Goal: Information Seeking & Learning: Learn about a topic

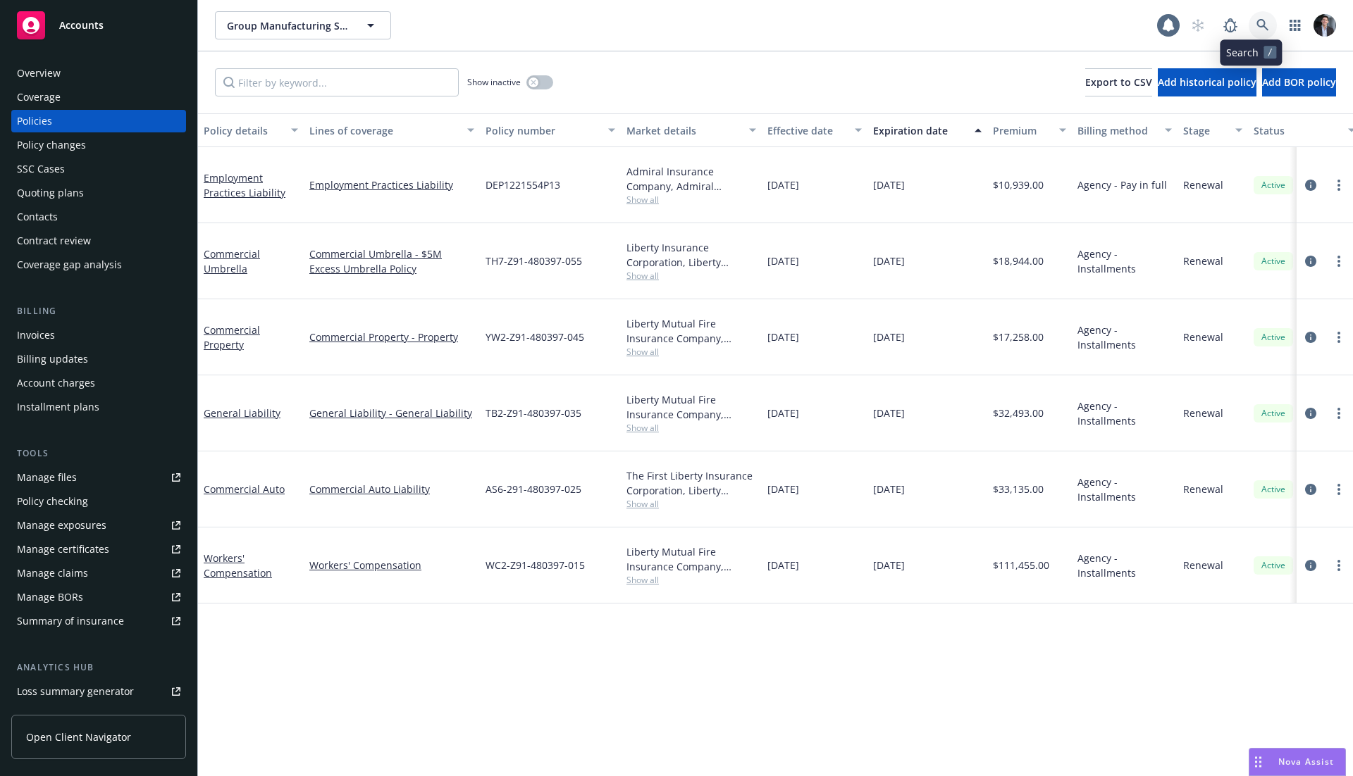
click at [1256, 30] on icon at bounding box center [1262, 25] width 13 height 13
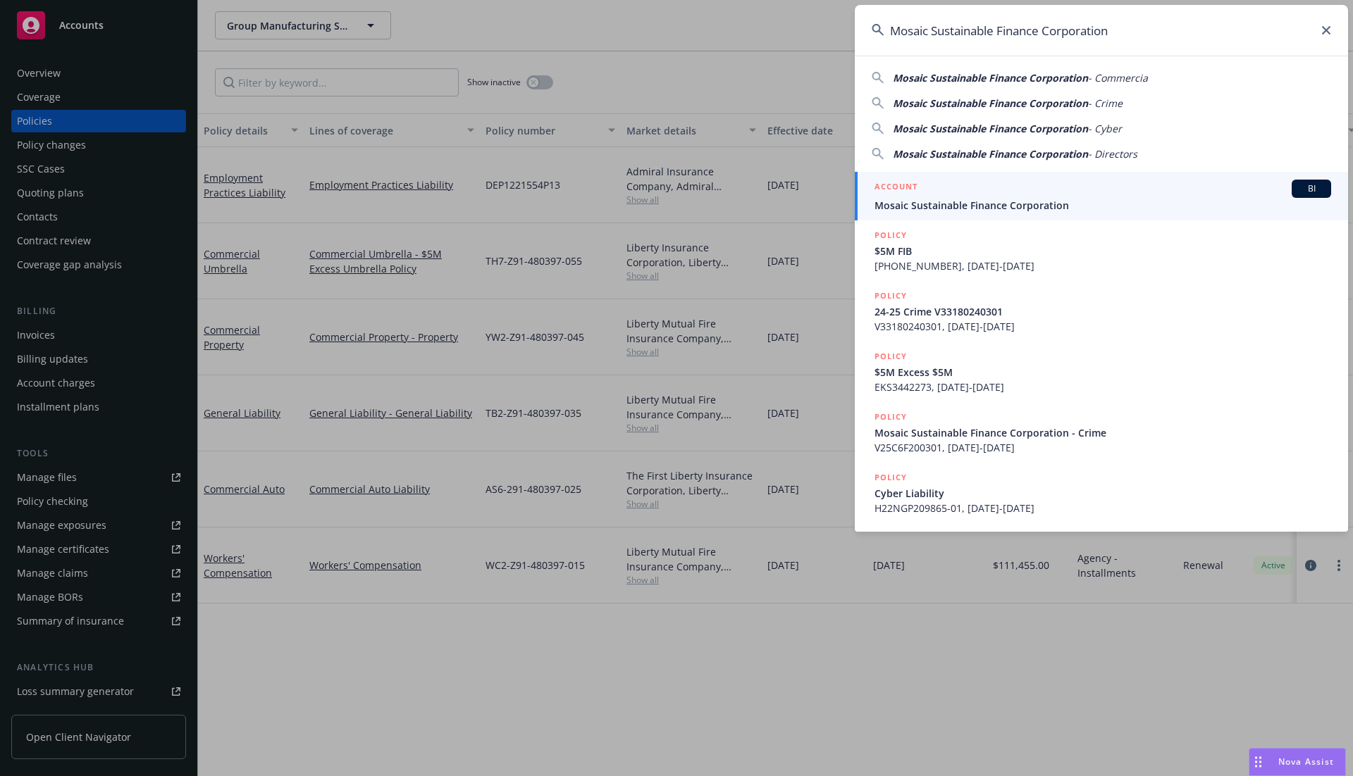
type input "Mosaic Sustainable Finance Corporation"
click at [1092, 194] on div "ACCOUNT BI" at bounding box center [1102, 189] width 457 height 18
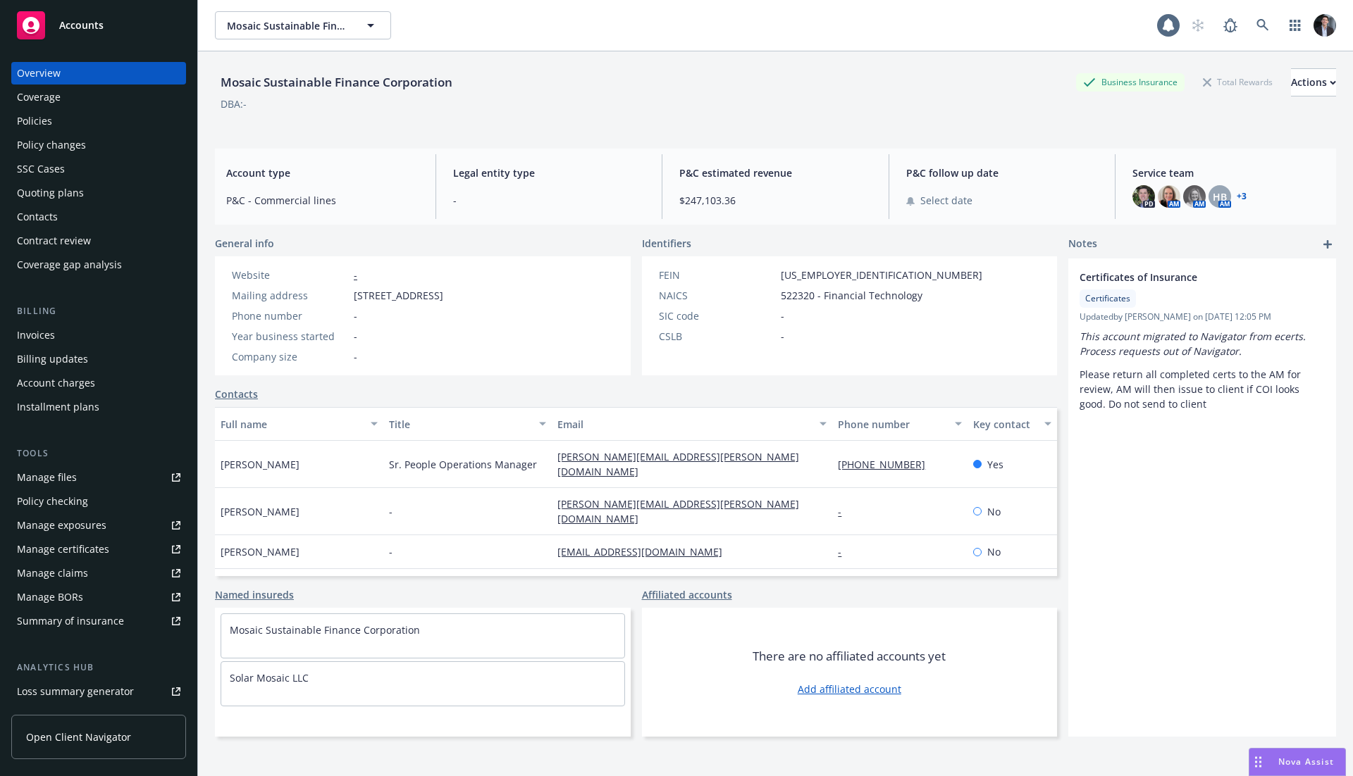
click at [85, 124] on div "Policies" at bounding box center [98, 121] width 163 height 23
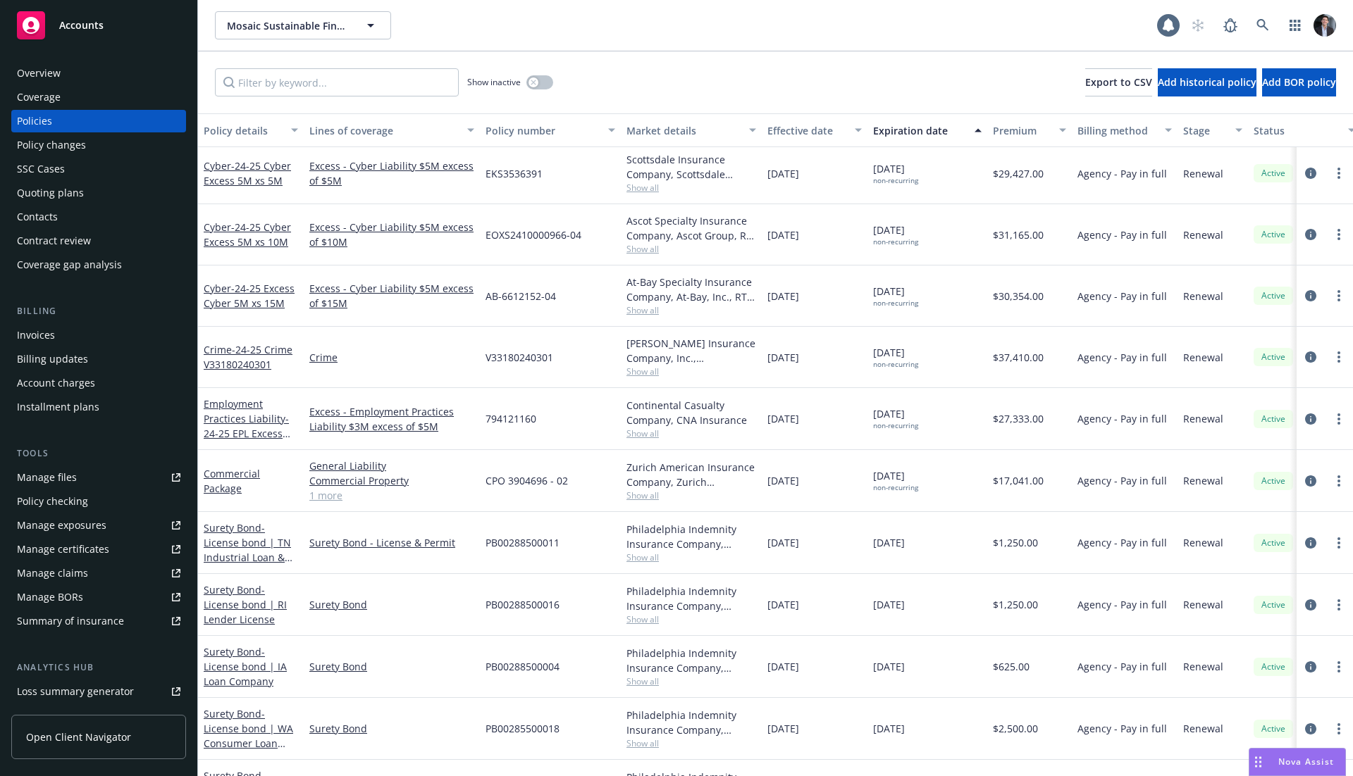
scroll to position [609, 0]
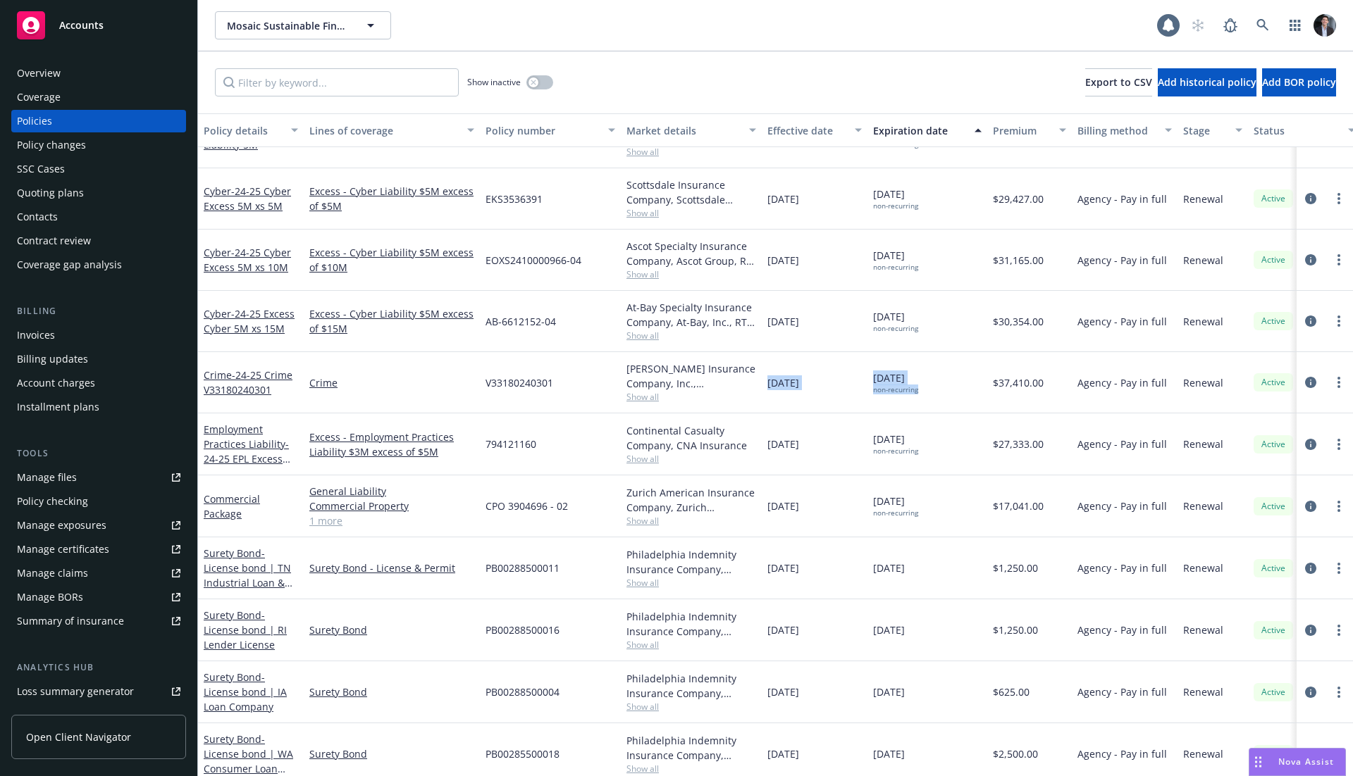
drag, startPoint x: 881, startPoint y: 375, endPoint x: 852, endPoint y: 364, distance: 30.8
click at [858, 367] on div "Crime - 24-25 Crime V33180240301 Crime V33180240301 Beazley Insurance Company, …" at bounding box center [878, 382] width 1360 height 61
click at [898, 394] on div "10/30/2025 non-recurring" at bounding box center [927, 382] width 120 height 61
drag, startPoint x: 898, startPoint y: 394, endPoint x: 878, endPoint y: 375, distance: 27.4
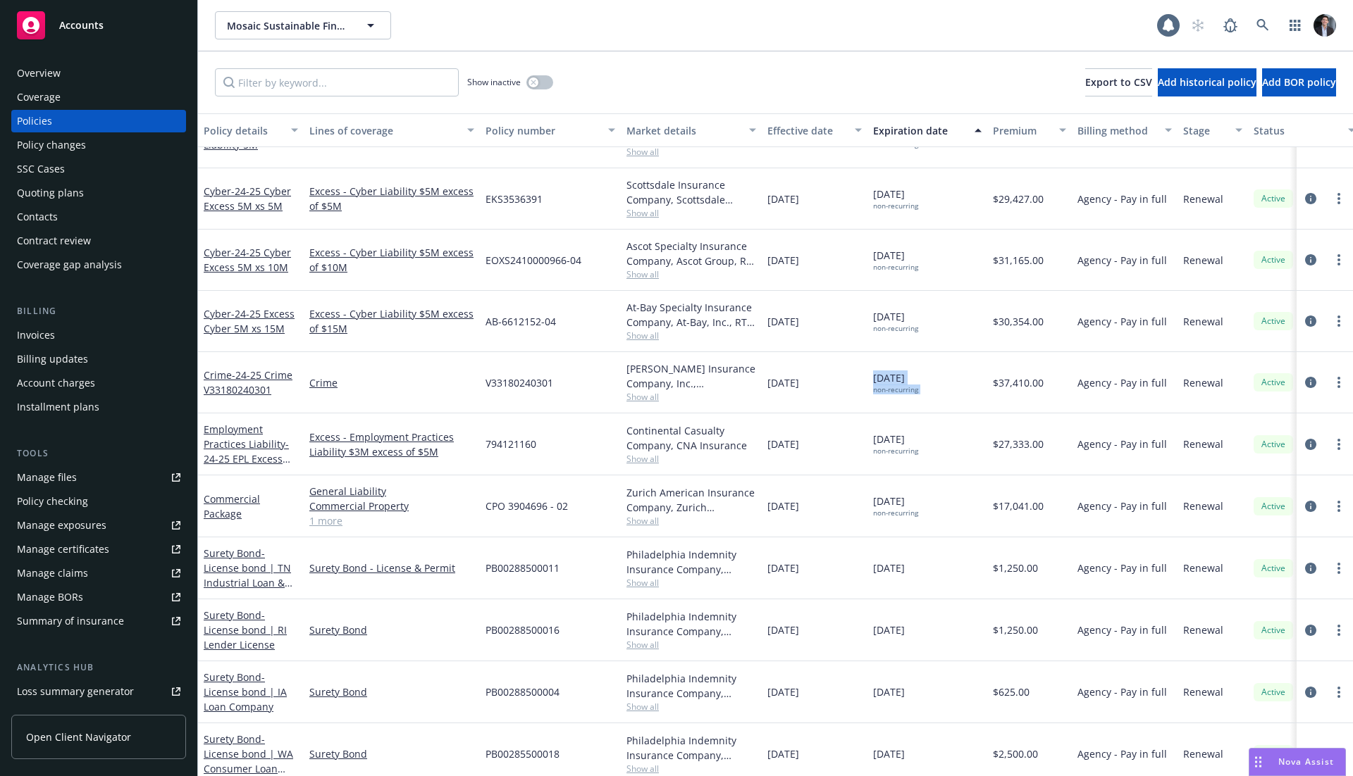
click at [878, 375] on div "10/30/2025 non-recurring" at bounding box center [927, 382] width 120 height 61
click at [882, 378] on span "10/30/2025 non-recurring" at bounding box center [895, 383] width 45 height 24
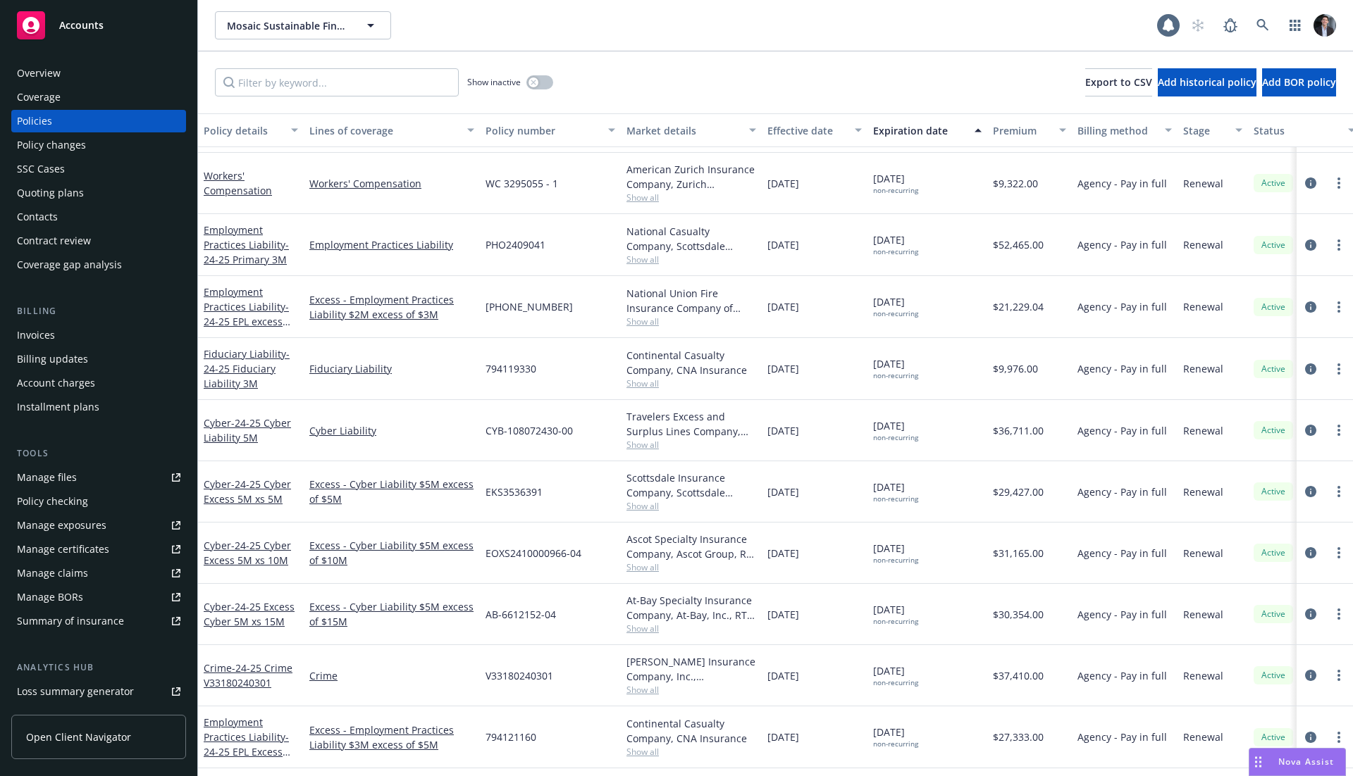
scroll to position [337, 0]
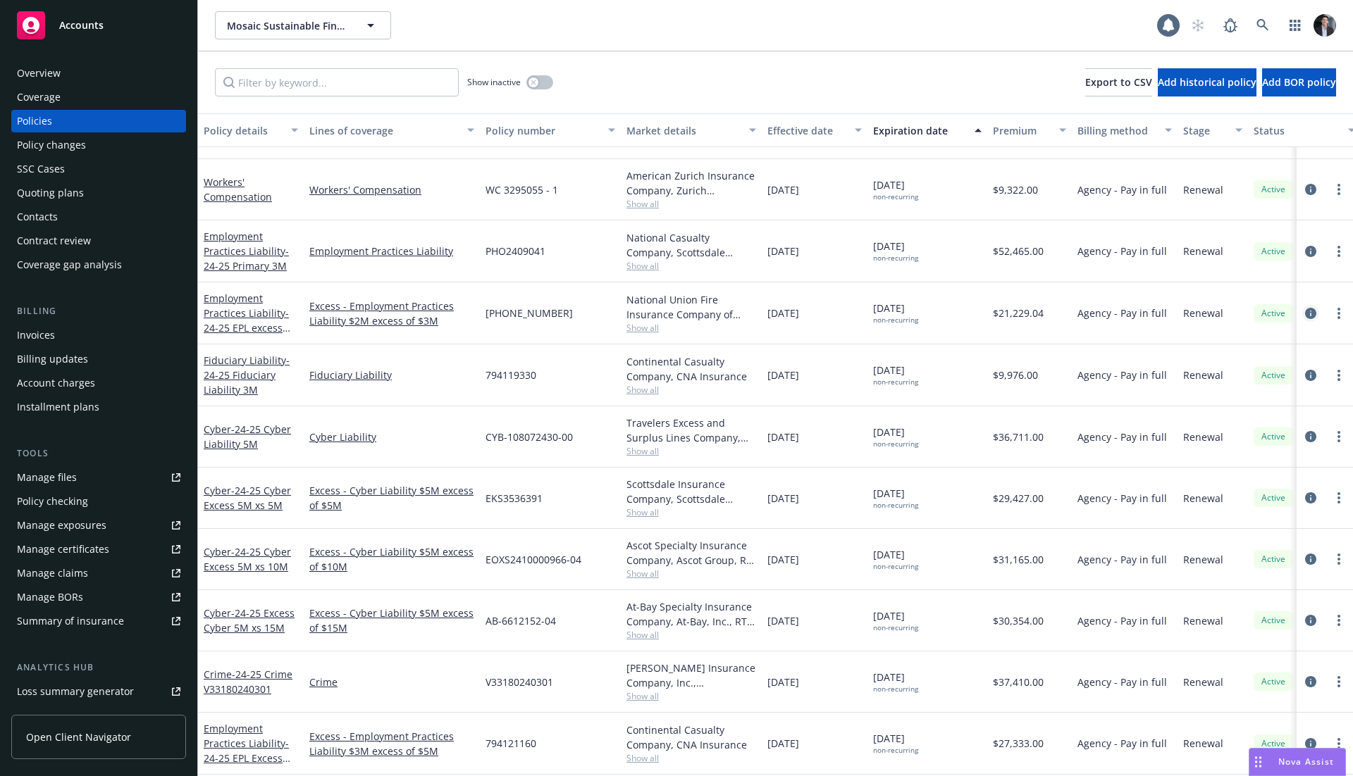
click at [1305, 308] on icon "circleInformation" at bounding box center [1310, 313] width 11 height 11
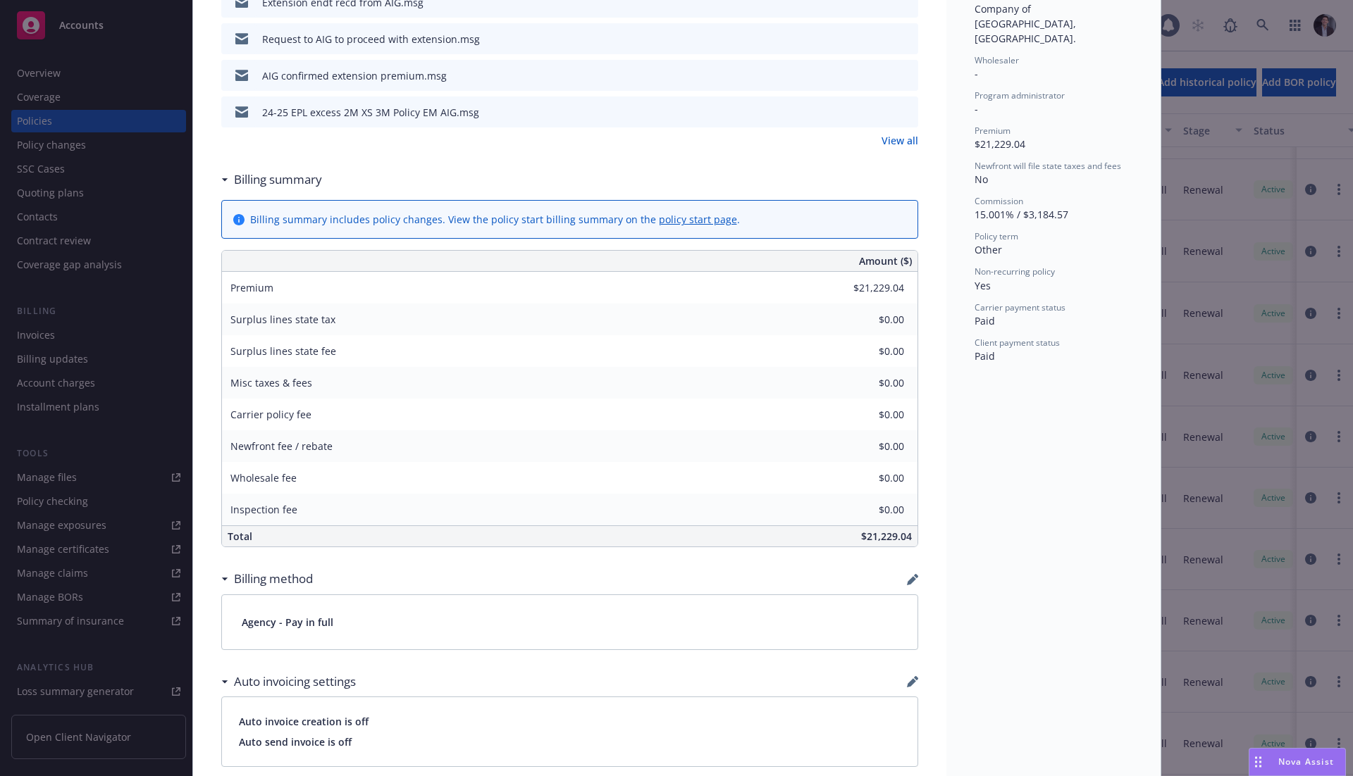
scroll to position [500, 0]
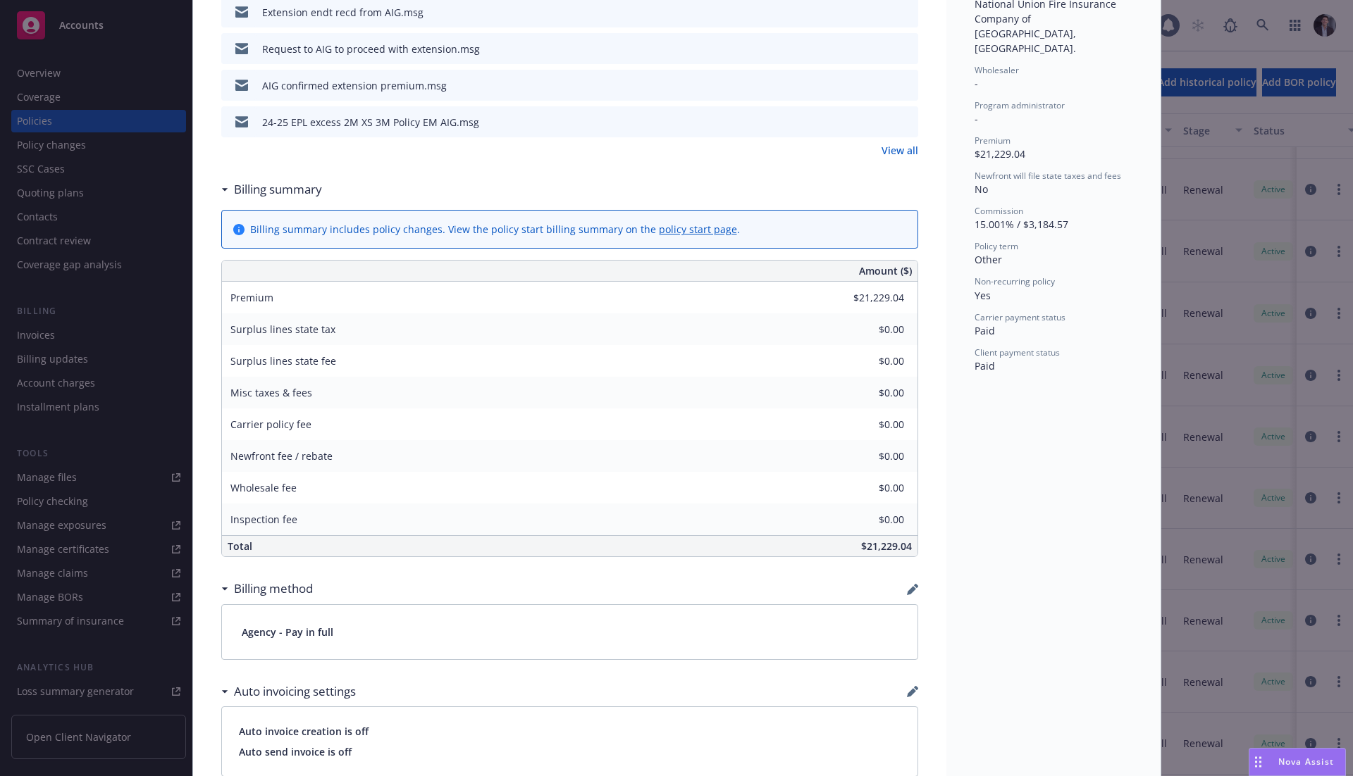
click at [1158, 252] on div "Policy Employment Practices Liability - 24-25 EPL excess 2M xs 3M 11/22/2024 Ga…" at bounding box center [676, 388] width 1353 height 776
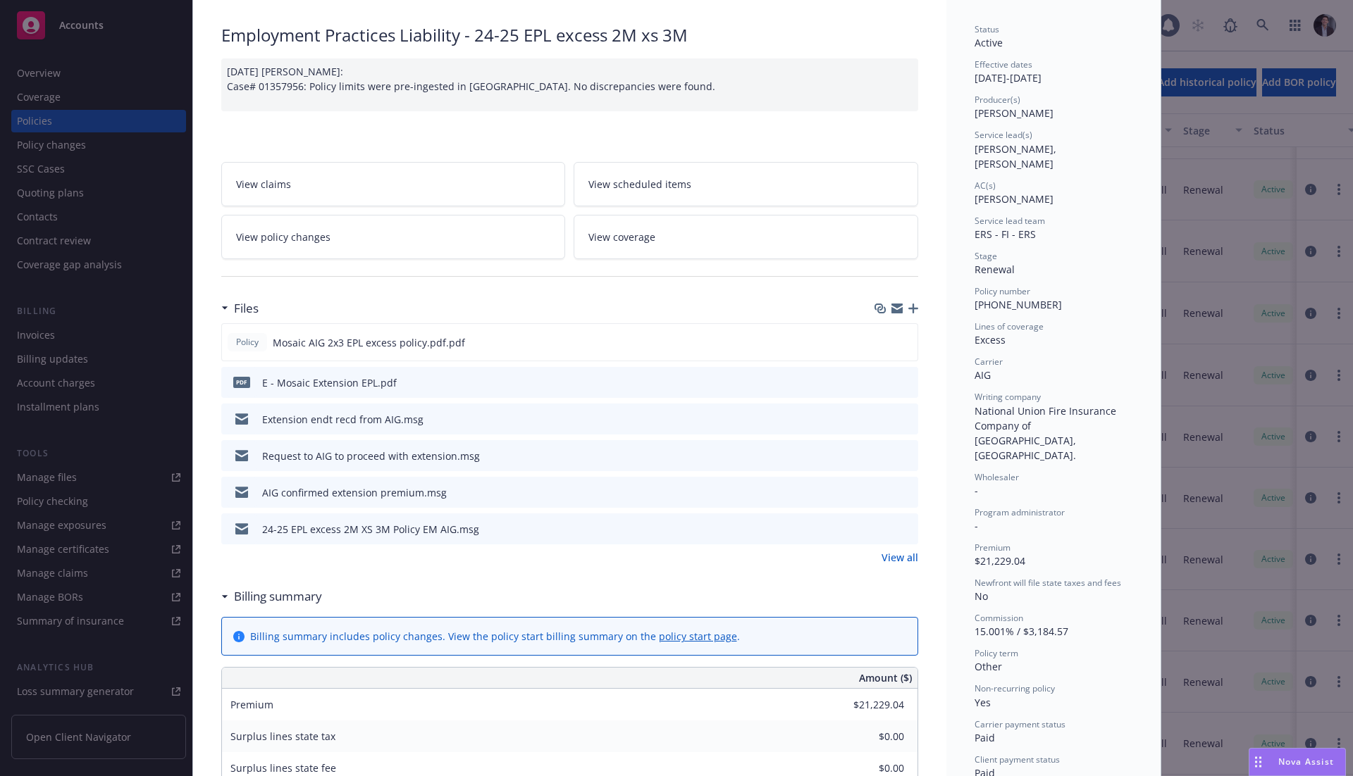
scroll to position [0, 0]
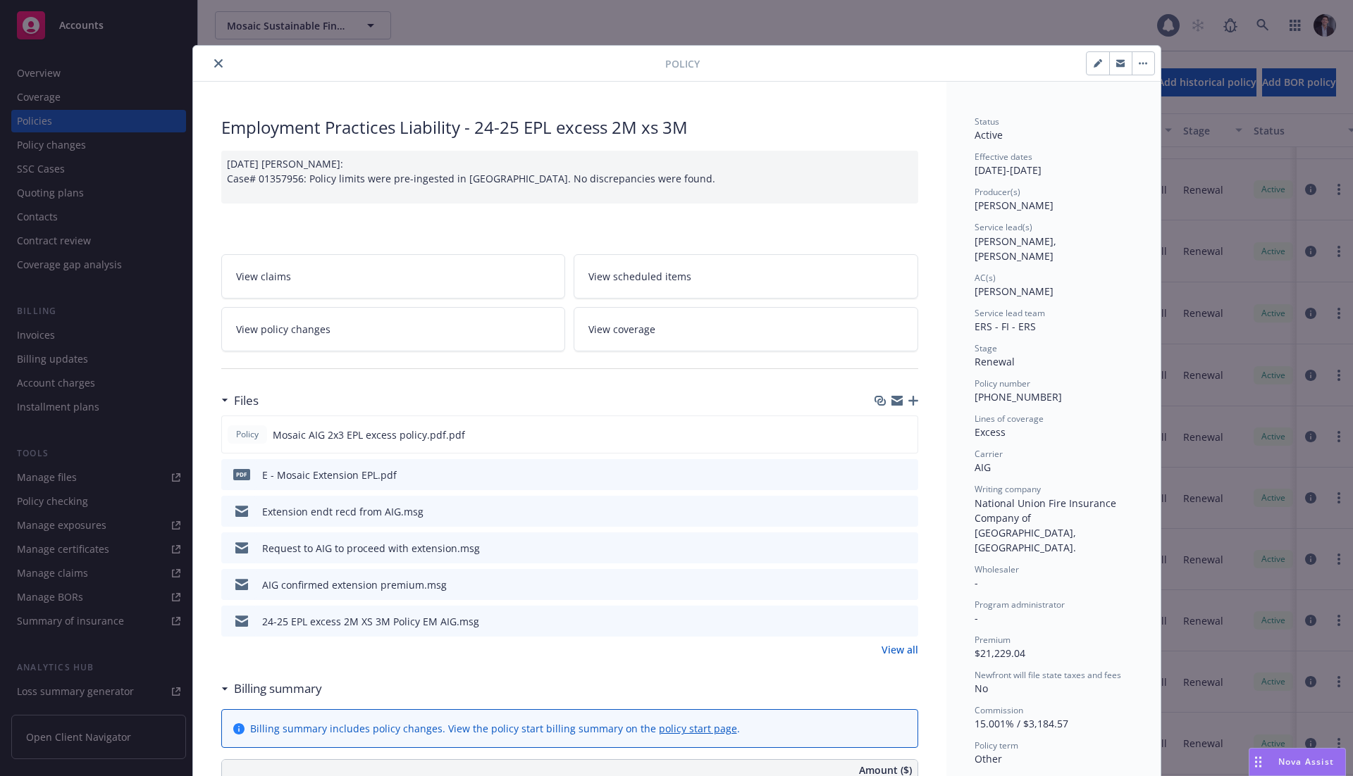
click at [1175, 234] on div "Policy Employment Practices Liability - 24-25 EPL excess 2M xs 3M 11/22/2024 Ga…" at bounding box center [676, 388] width 1353 height 776
click at [1182, 239] on div "Policy Employment Practices Liability - 24-25 EPL excess 2M xs 3M 11/22/2024 Ga…" at bounding box center [676, 388] width 1353 height 776
click at [1225, 256] on div "Policy Employment Practices Liability - 24-25 EPL excess 2M xs 3M 11/22/2024 Ga…" at bounding box center [676, 388] width 1353 height 776
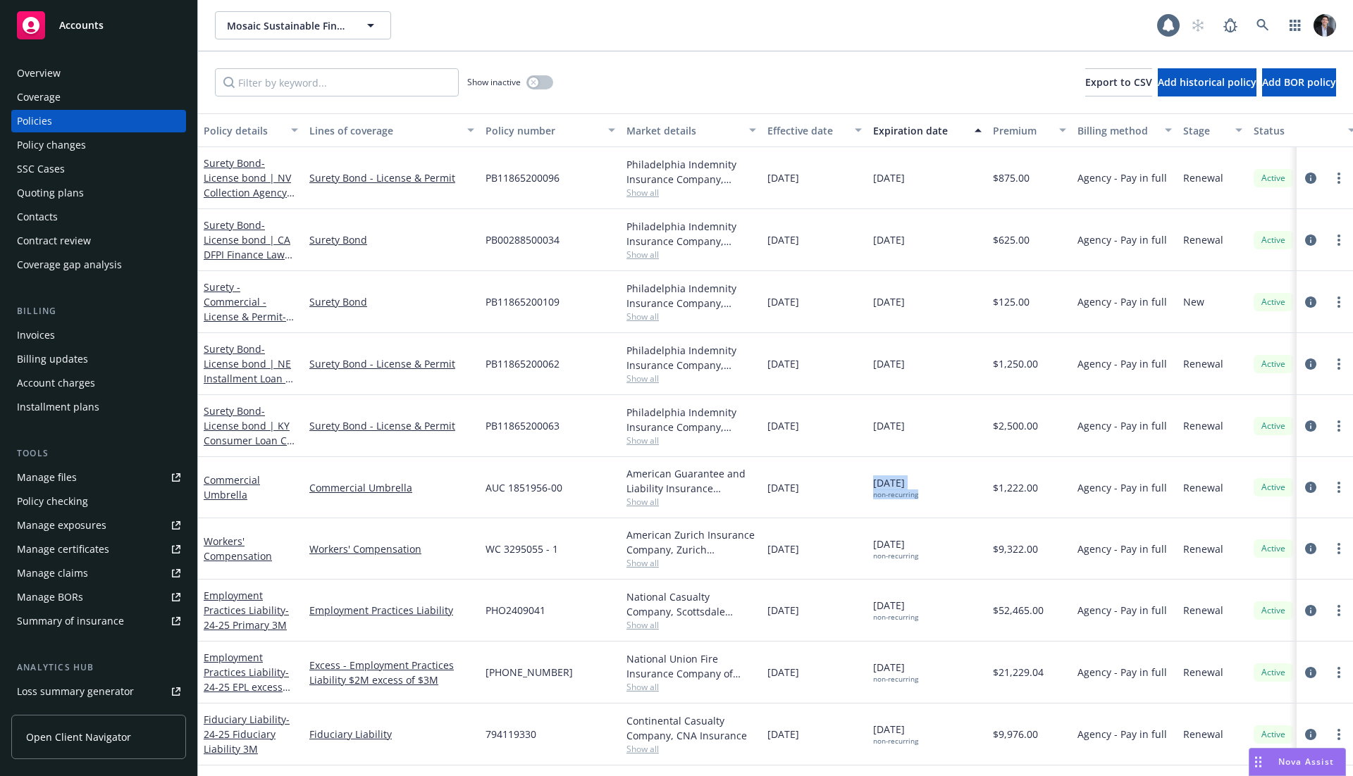
drag, startPoint x: 930, startPoint y: 497, endPoint x: 872, endPoint y: 477, distance: 62.0
click at [873, 477] on div "10/30/2025 non-recurring" at bounding box center [927, 487] width 120 height 61
click at [872, 477] on div "10/30/2025 non-recurring" at bounding box center [927, 487] width 120 height 61
drag, startPoint x: 872, startPoint y: 477, endPoint x: 939, endPoint y: 491, distance: 69.1
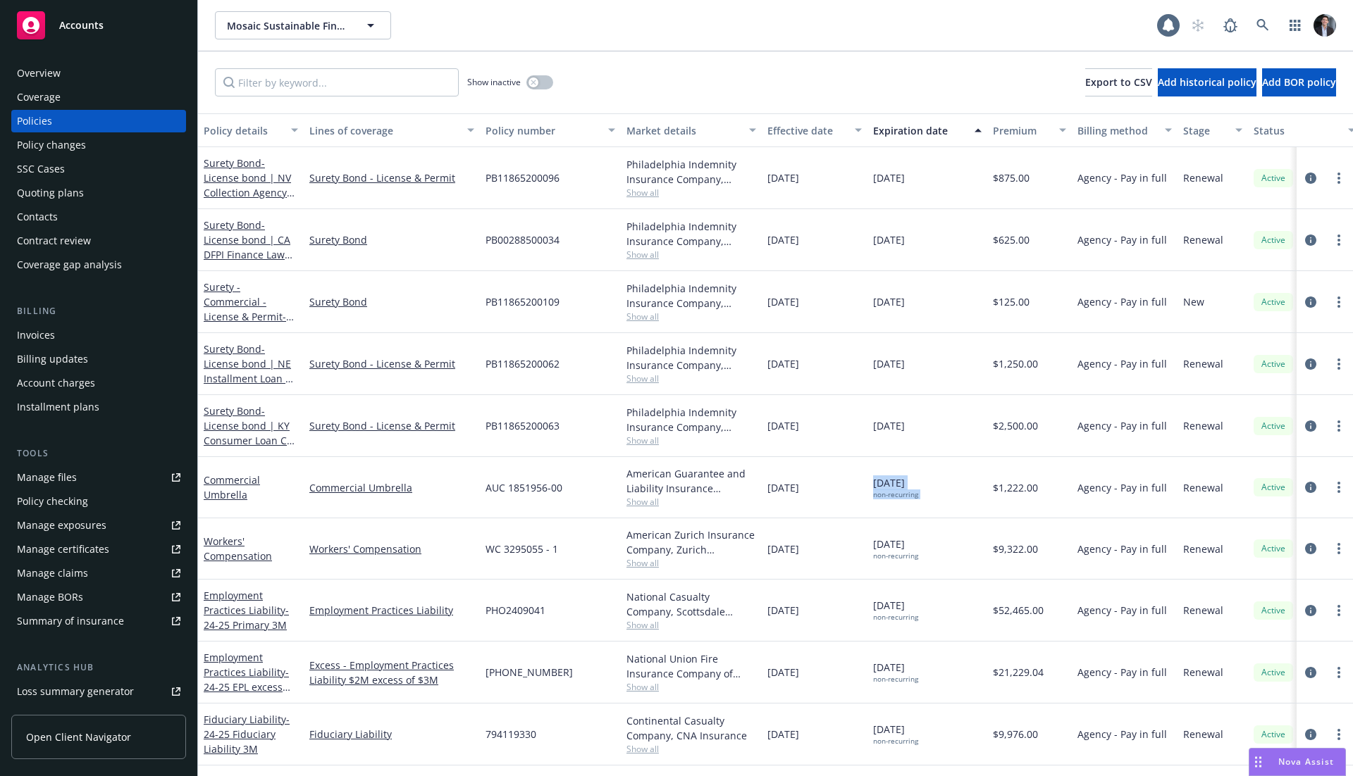
click at [936, 490] on div "10/30/2025 non-recurring" at bounding box center [927, 487] width 120 height 61
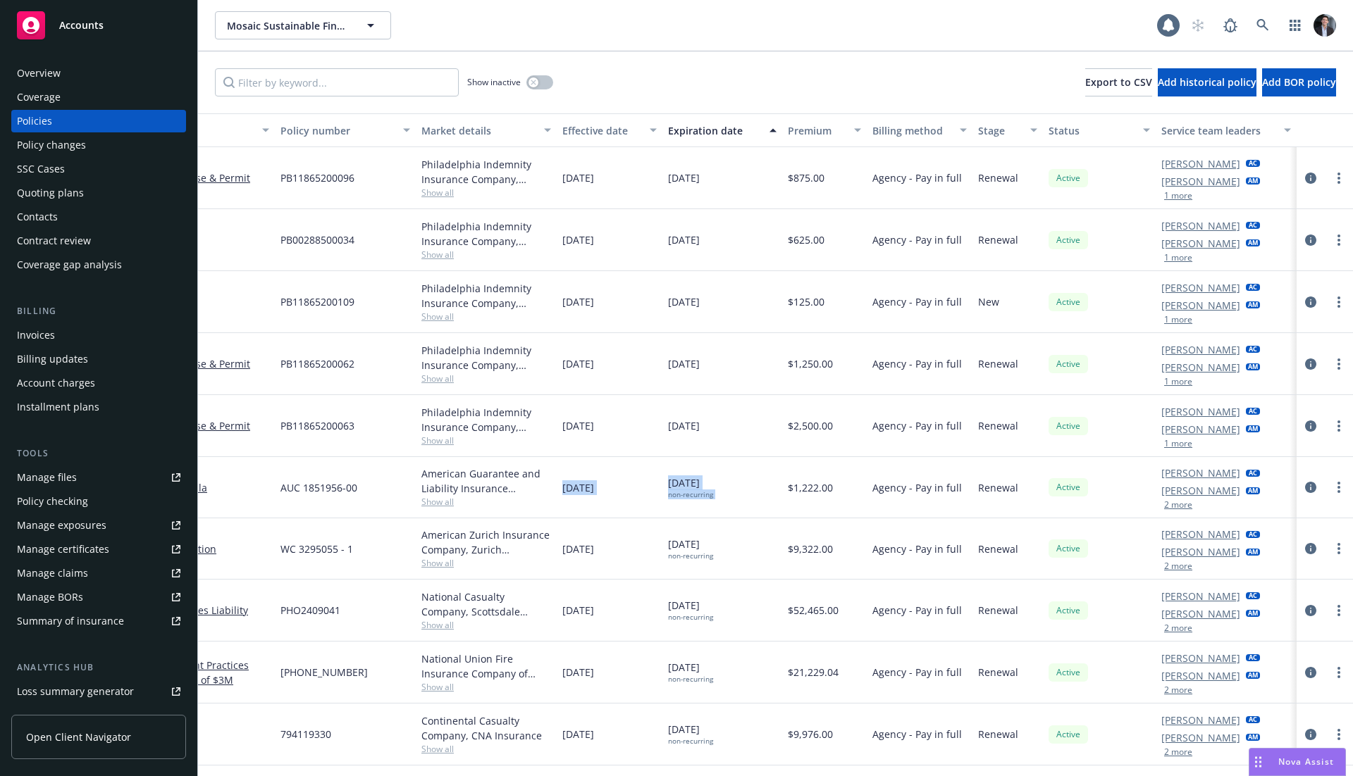
drag, startPoint x: 947, startPoint y: 493, endPoint x: 555, endPoint y: 495, distance: 392.5
click at [555, 495] on div "Commercial Umbrella Commercial Umbrella AUC 1851956-00 American Guarantee and L…" at bounding box center [673, 487] width 1360 height 61
click at [558, 495] on div "08/01/2025" at bounding box center [610, 487] width 106 height 61
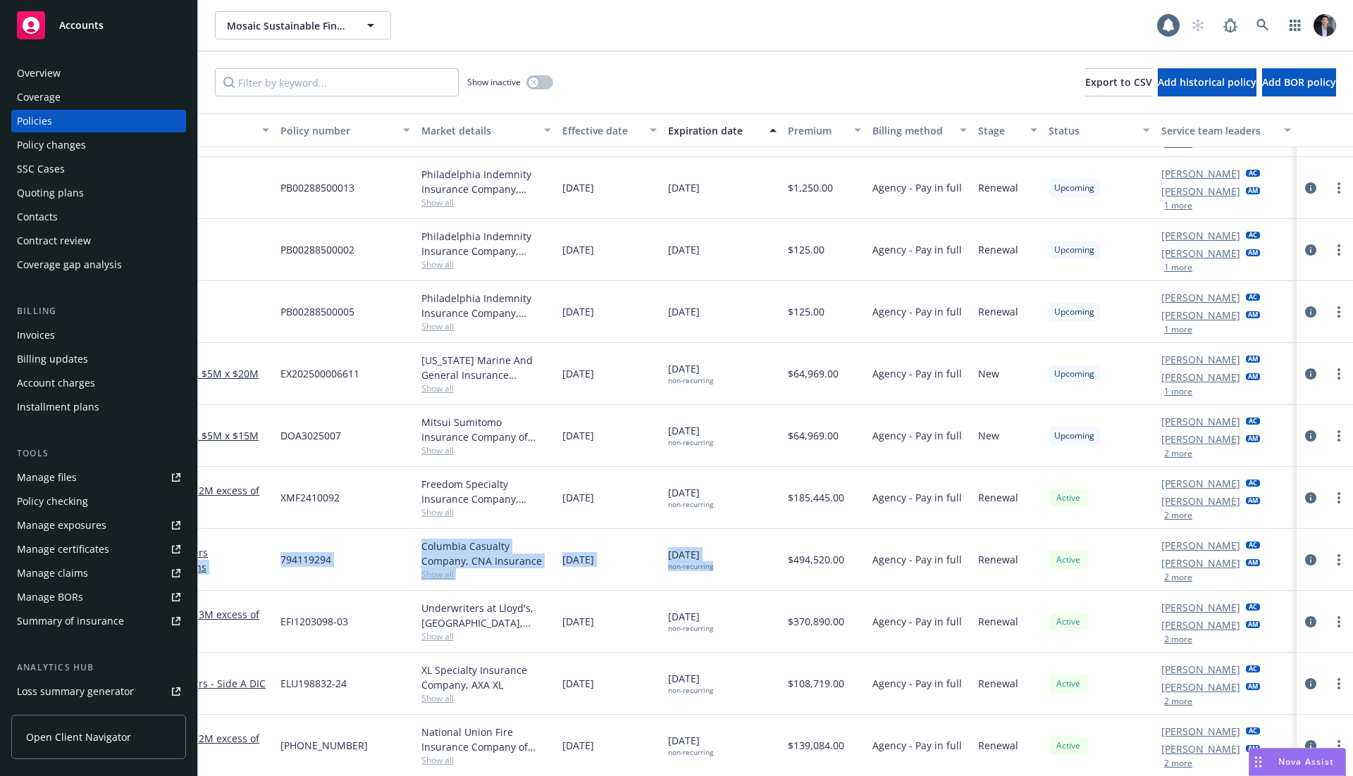
scroll to position [4119, 0]
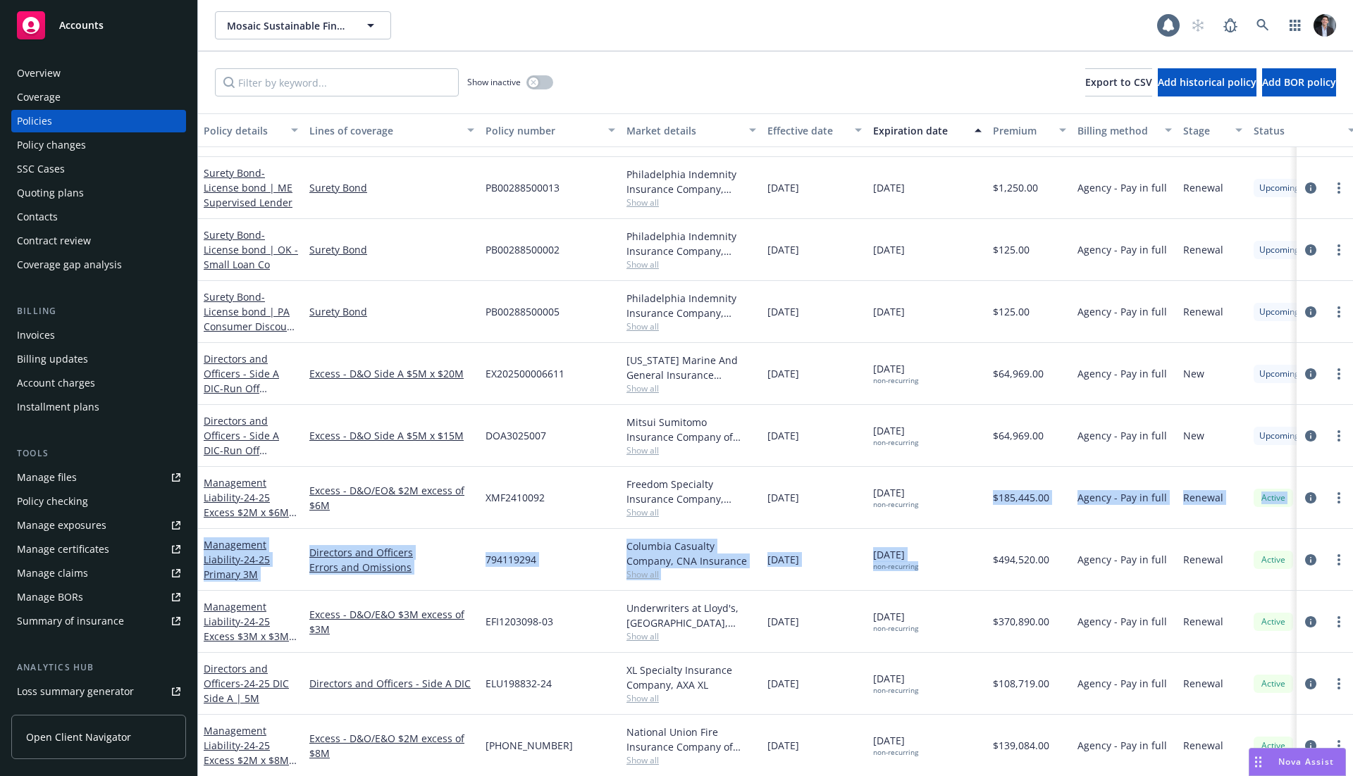
drag, startPoint x: 703, startPoint y: 562, endPoint x: 887, endPoint y: 503, distance: 193.0
click at [886, 503] on div "Surety Bond - License bond | IA Loan Company Surety Bond PB00288500004 Philadel…" at bounding box center [878, 405] width 1360 height 620
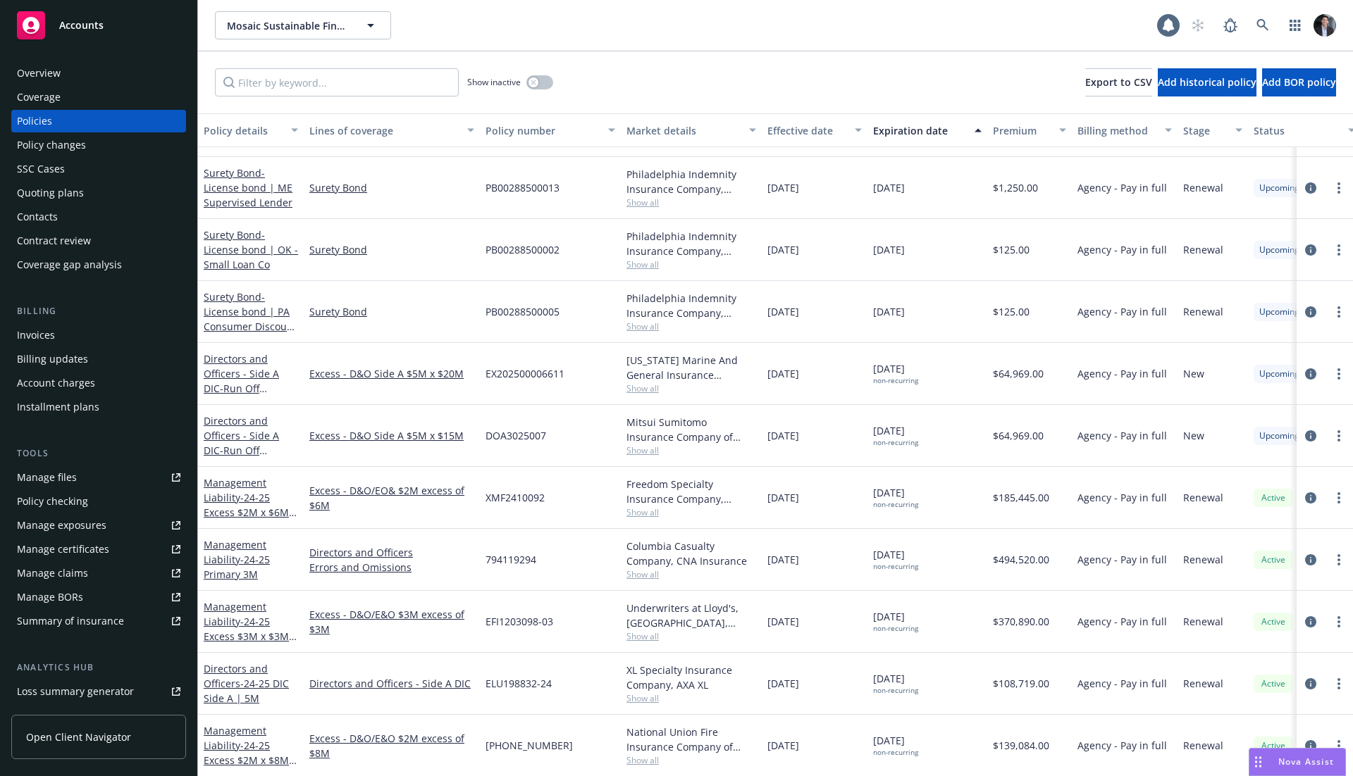
click at [903, 489] on span "10/30/2031 non-recurring" at bounding box center [895, 497] width 45 height 24
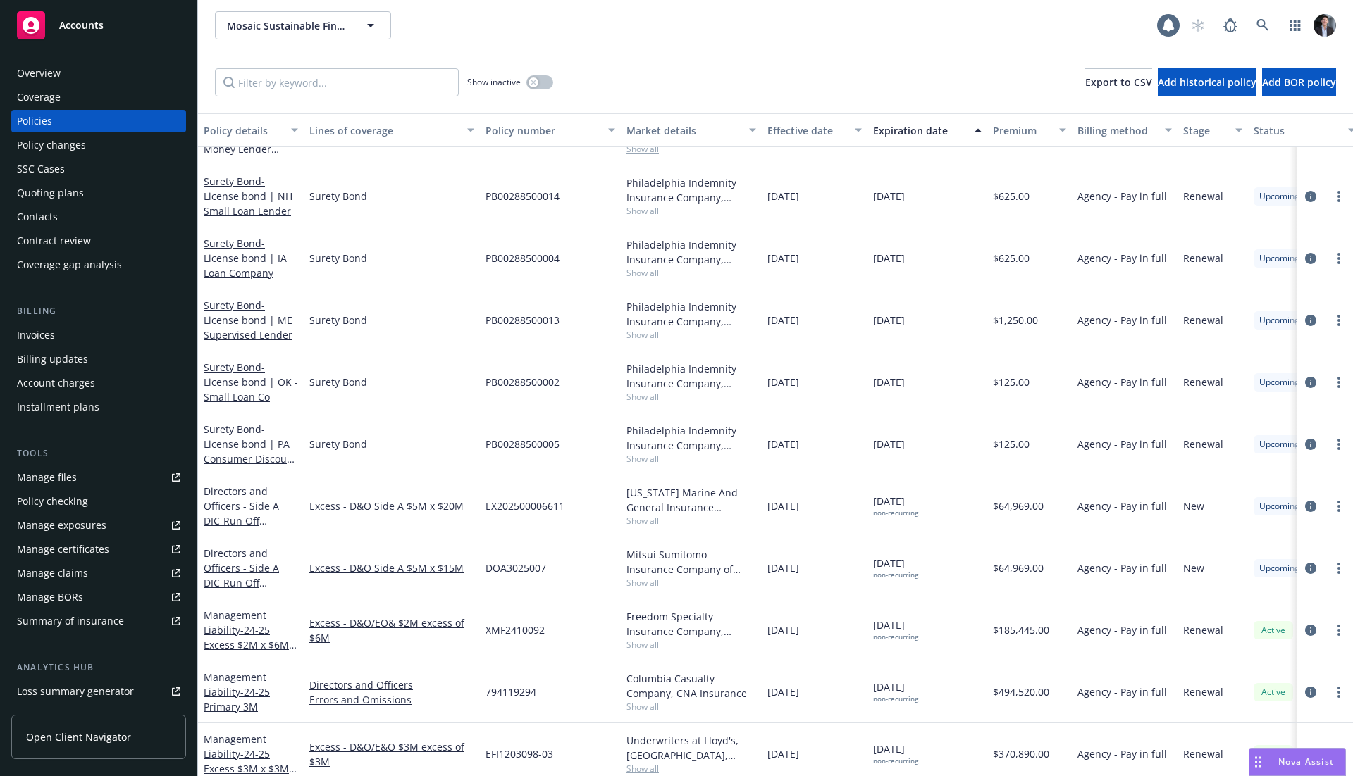
scroll to position [3962, 0]
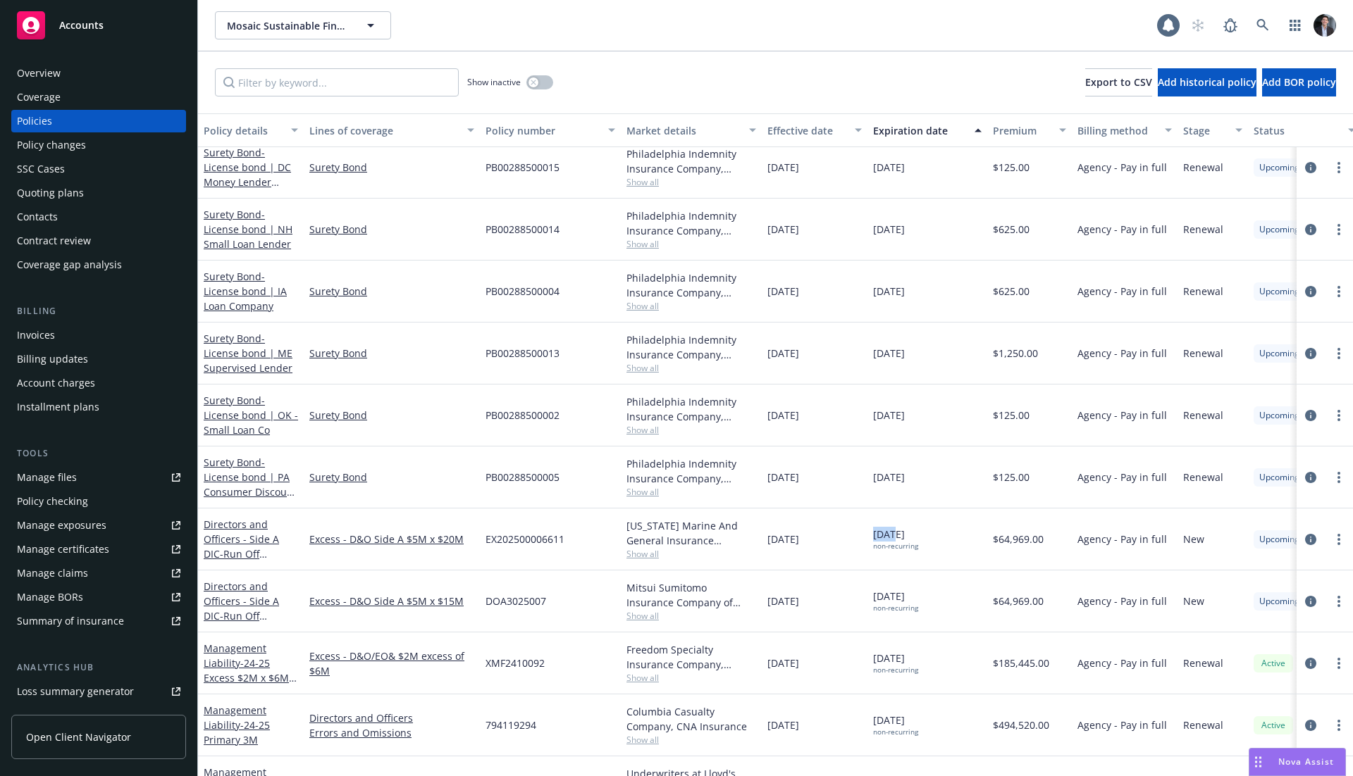
drag, startPoint x: 905, startPoint y: 531, endPoint x: 782, endPoint y: 521, distance: 123.7
click at [873, 533] on div "10/15/2031 non-recurring" at bounding box center [927, 540] width 120 height 62
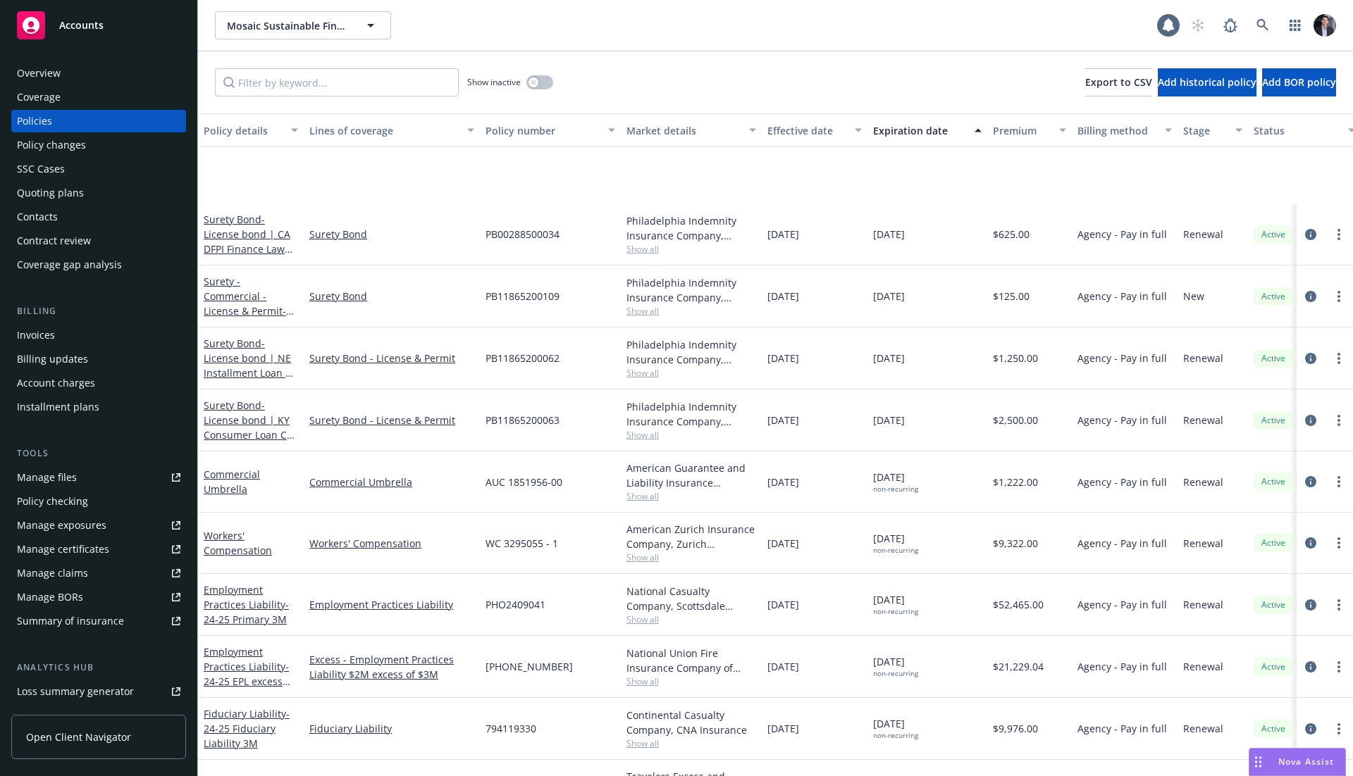
scroll to position [135, 0]
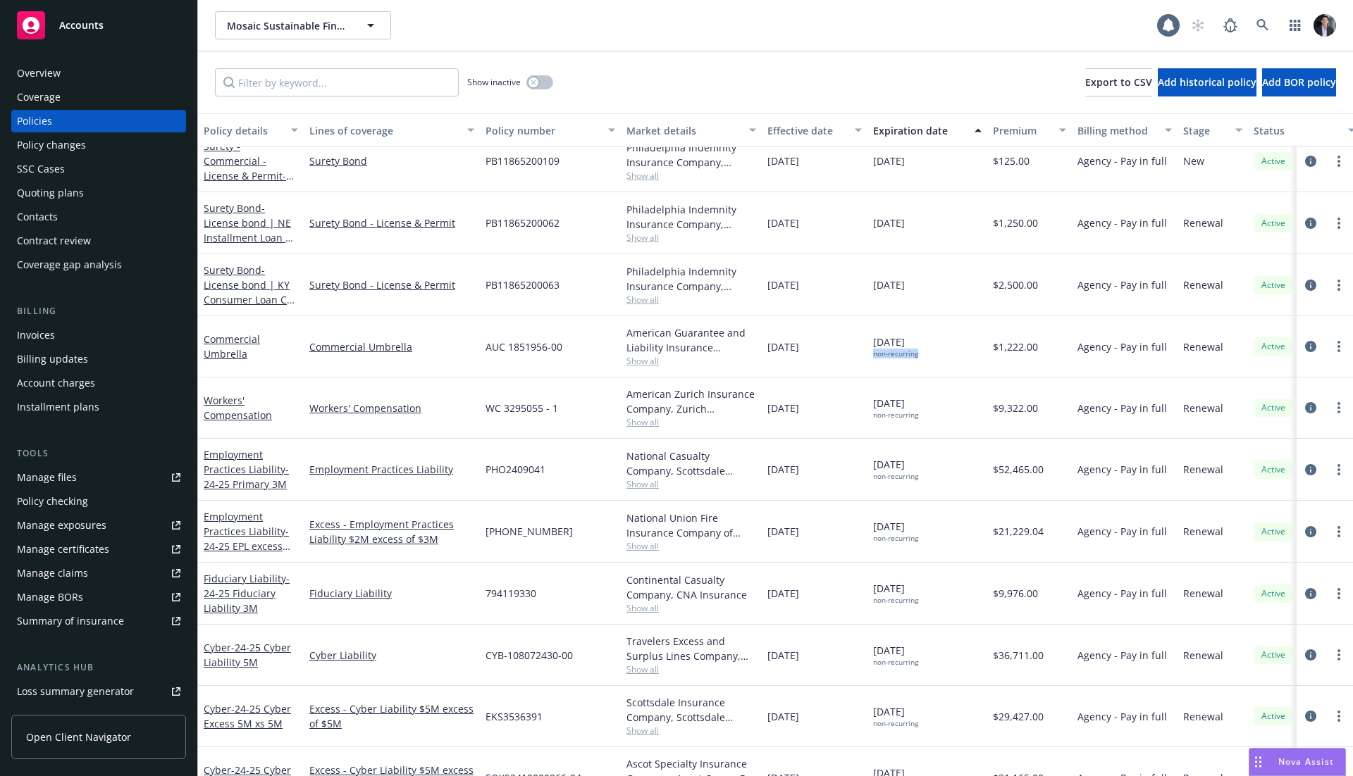
drag, startPoint x: 913, startPoint y: 352, endPoint x: 868, endPoint y: 333, distance: 48.9
click at [880, 340] on div "10/30/2025 non-recurring" at bounding box center [927, 346] width 120 height 61
click at [893, 345] on span "10/30/2025 non-recurring" at bounding box center [895, 347] width 45 height 24
drag, startPoint x: 893, startPoint y: 345, endPoint x: 901, endPoint y: 366, distance: 22.1
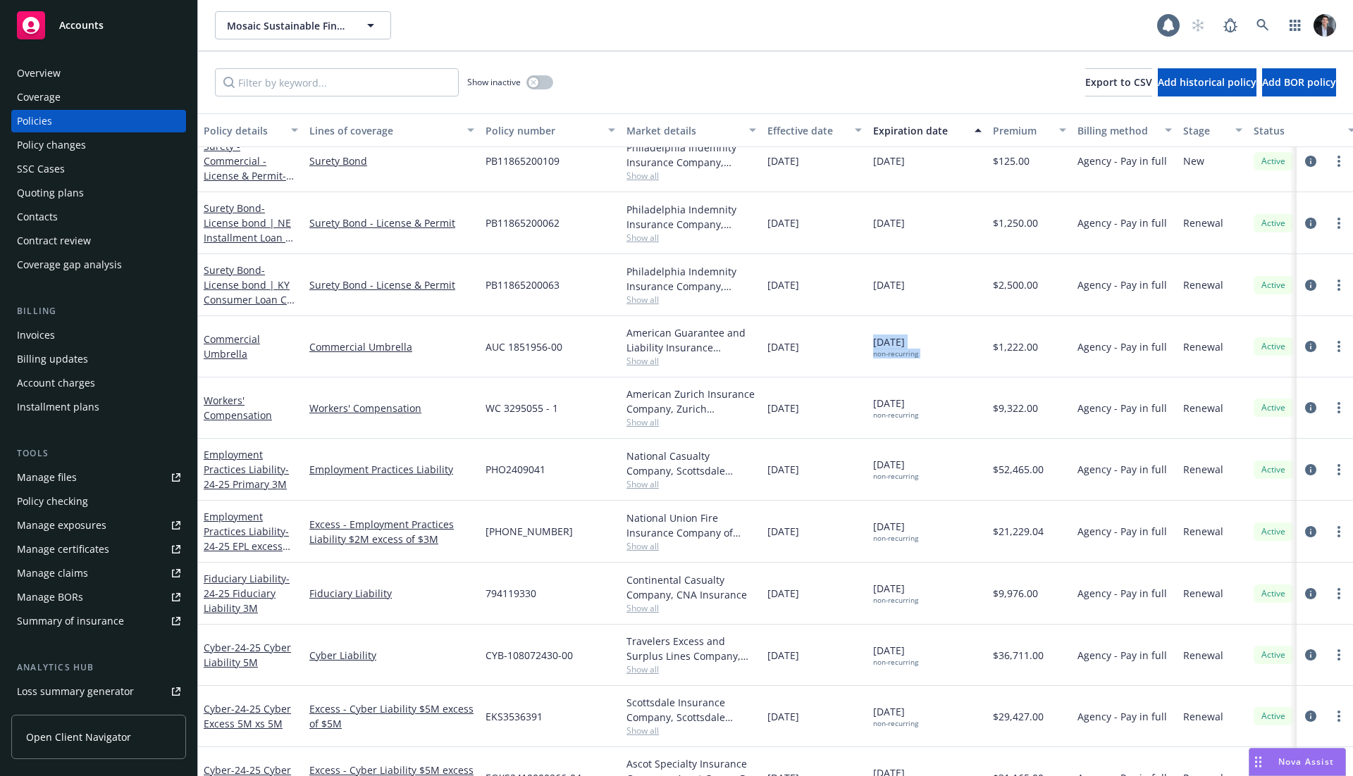
click at [901, 365] on div "10/30/2025 non-recurring" at bounding box center [927, 346] width 120 height 61
click at [901, 366] on div "10/30/2025 non-recurring" at bounding box center [927, 346] width 120 height 61
click at [896, 349] on div "non-recurring" at bounding box center [895, 353] width 45 height 9
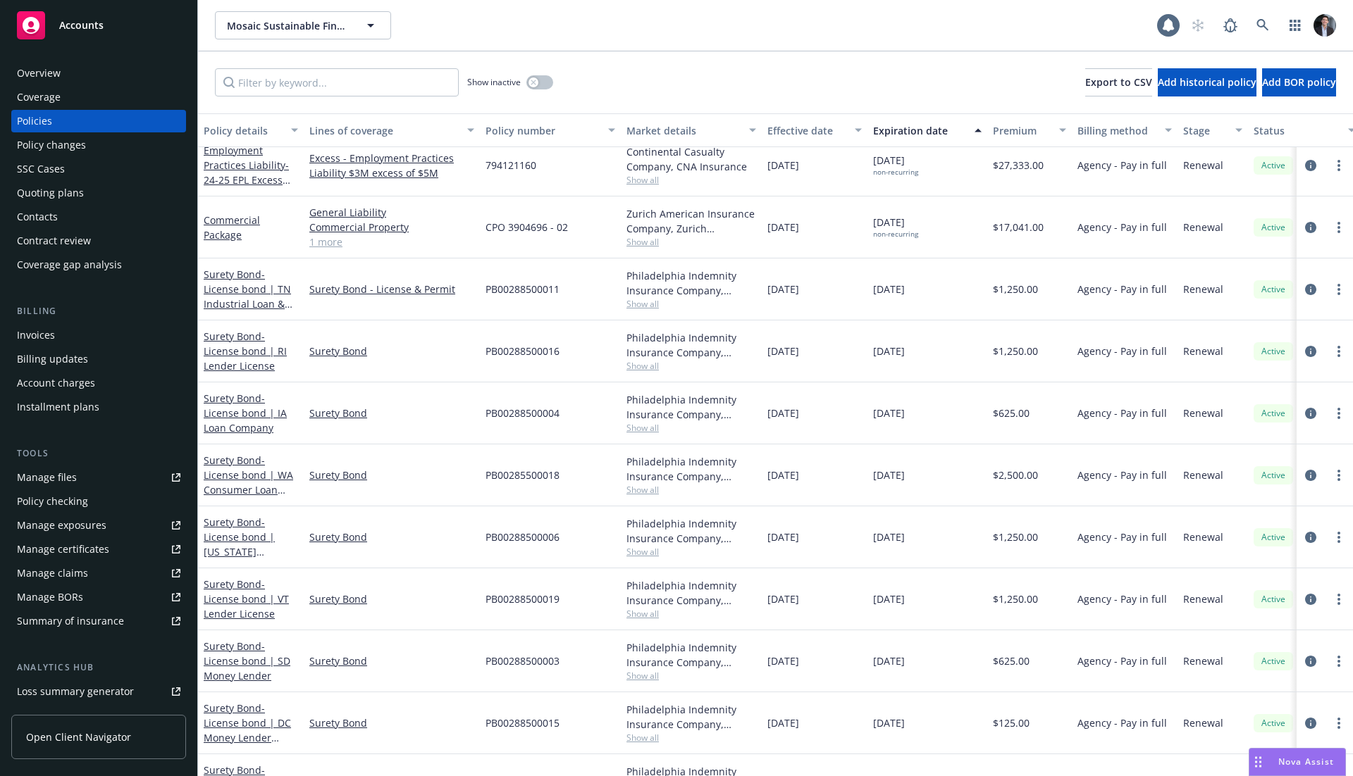
scroll to position [0, 0]
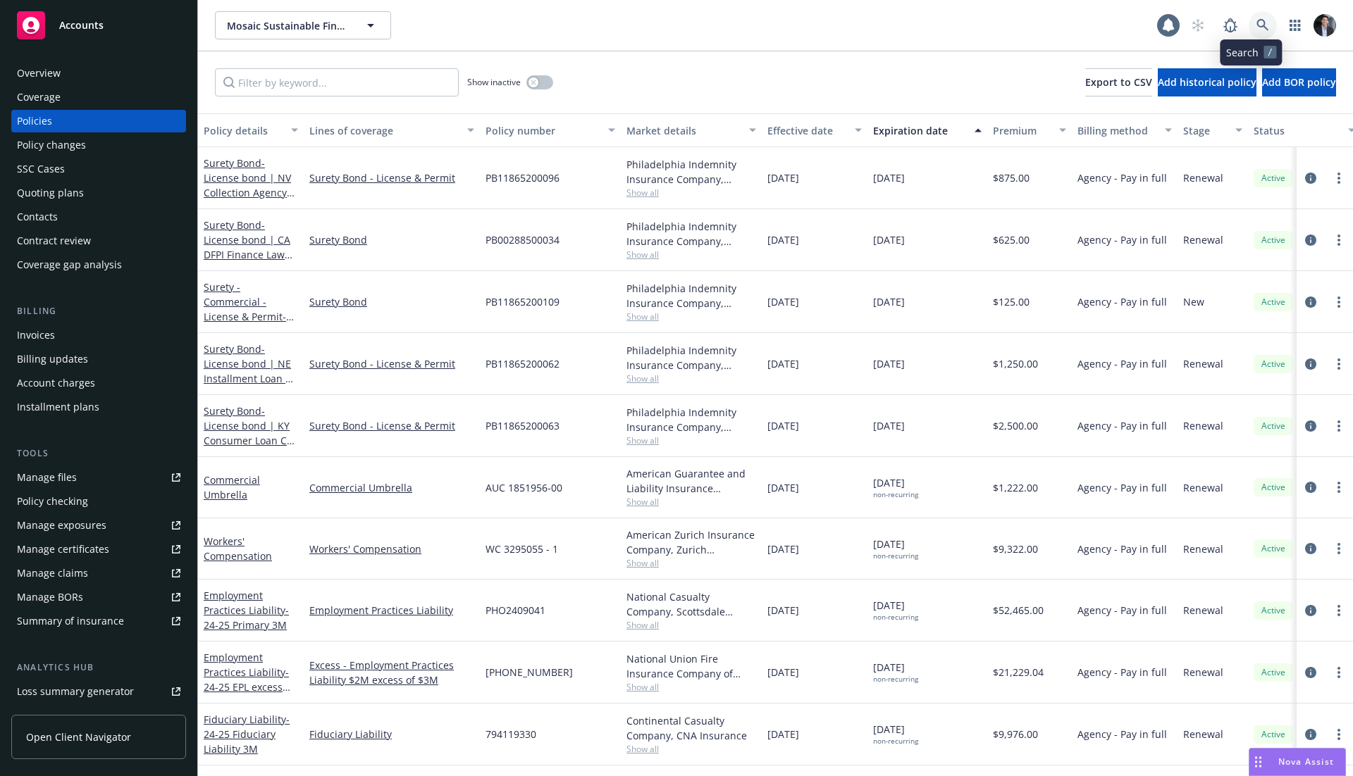
click at [1256, 20] on icon at bounding box center [1262, 25] width 13 height 13
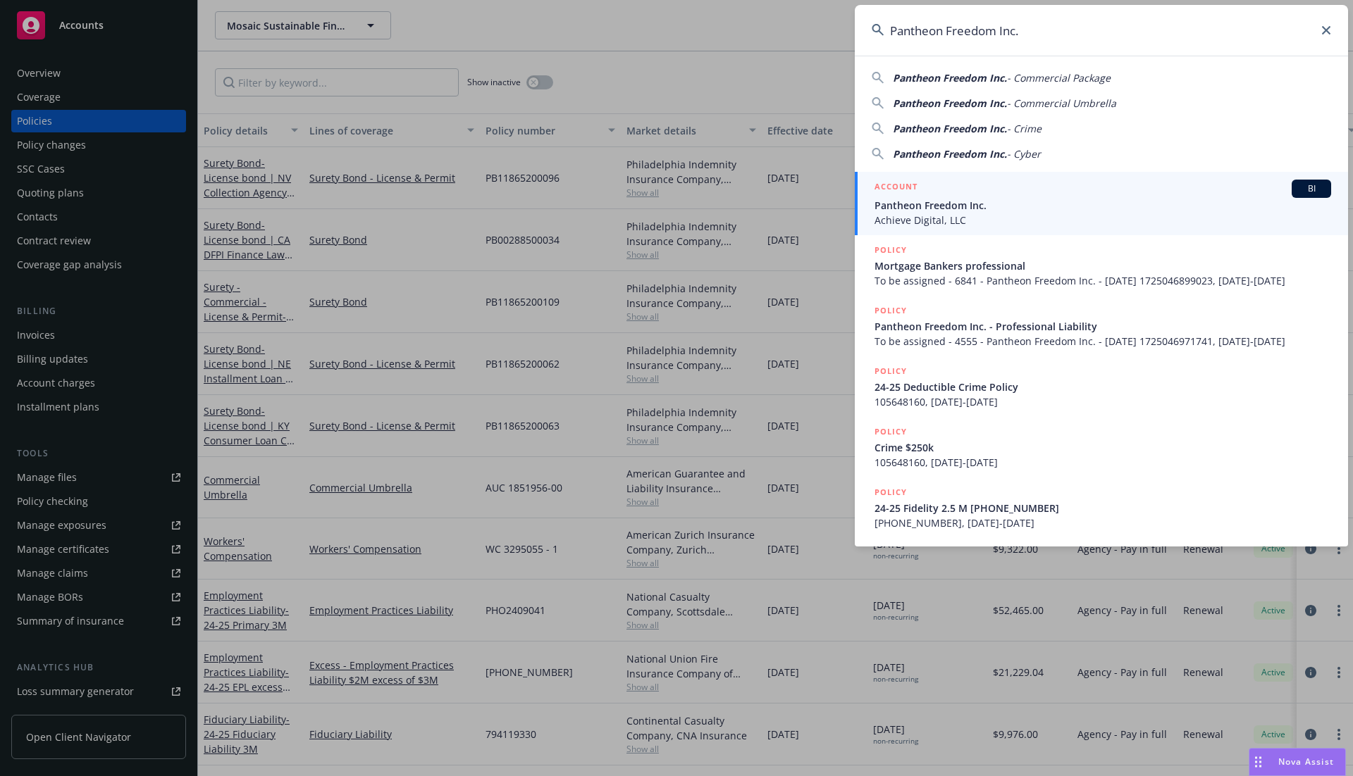
type input "Pantheon Freedom Inc."
click at [938, 213] on span "Achieve Digital, LLC" at bounding box center [1102, 220] width 457 height 15
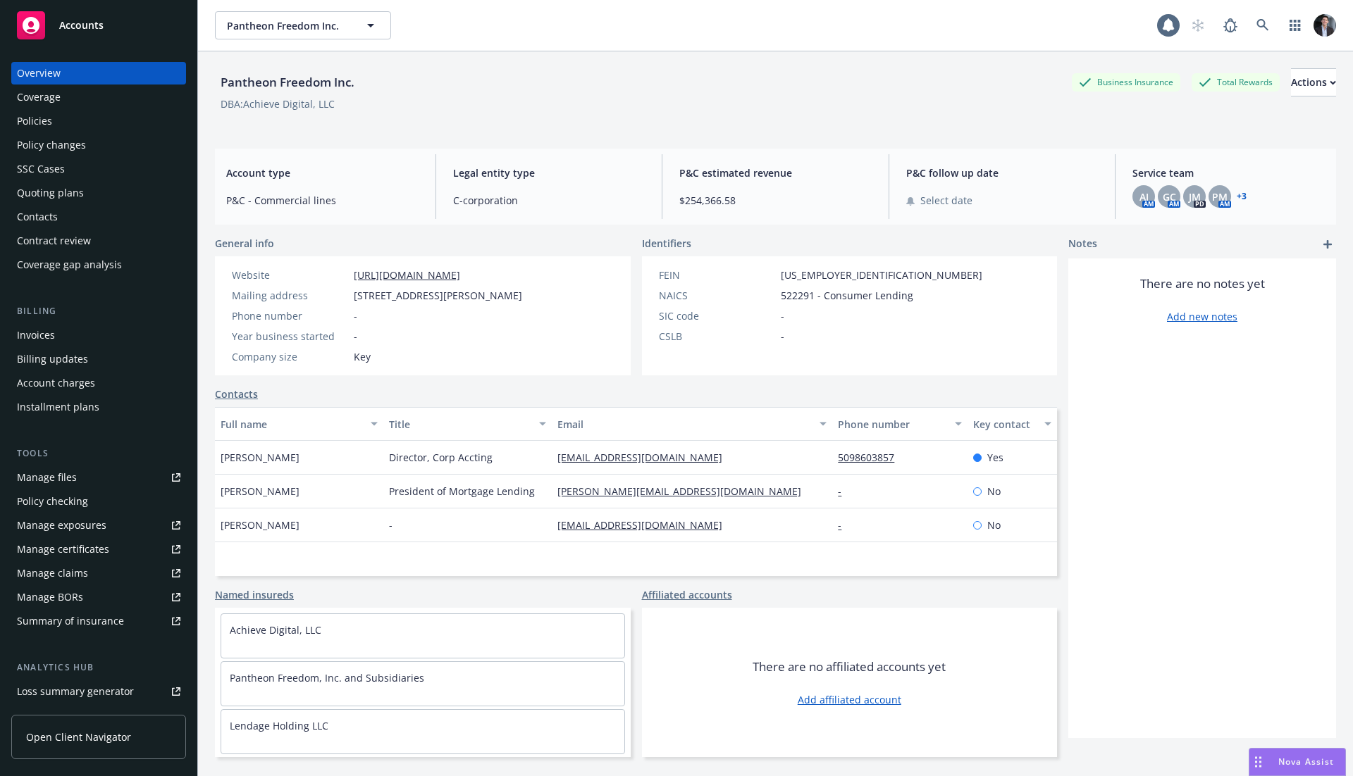
click at [56, 384] on div "Account charges" at bounding box center [56, 383] width 78 height 23
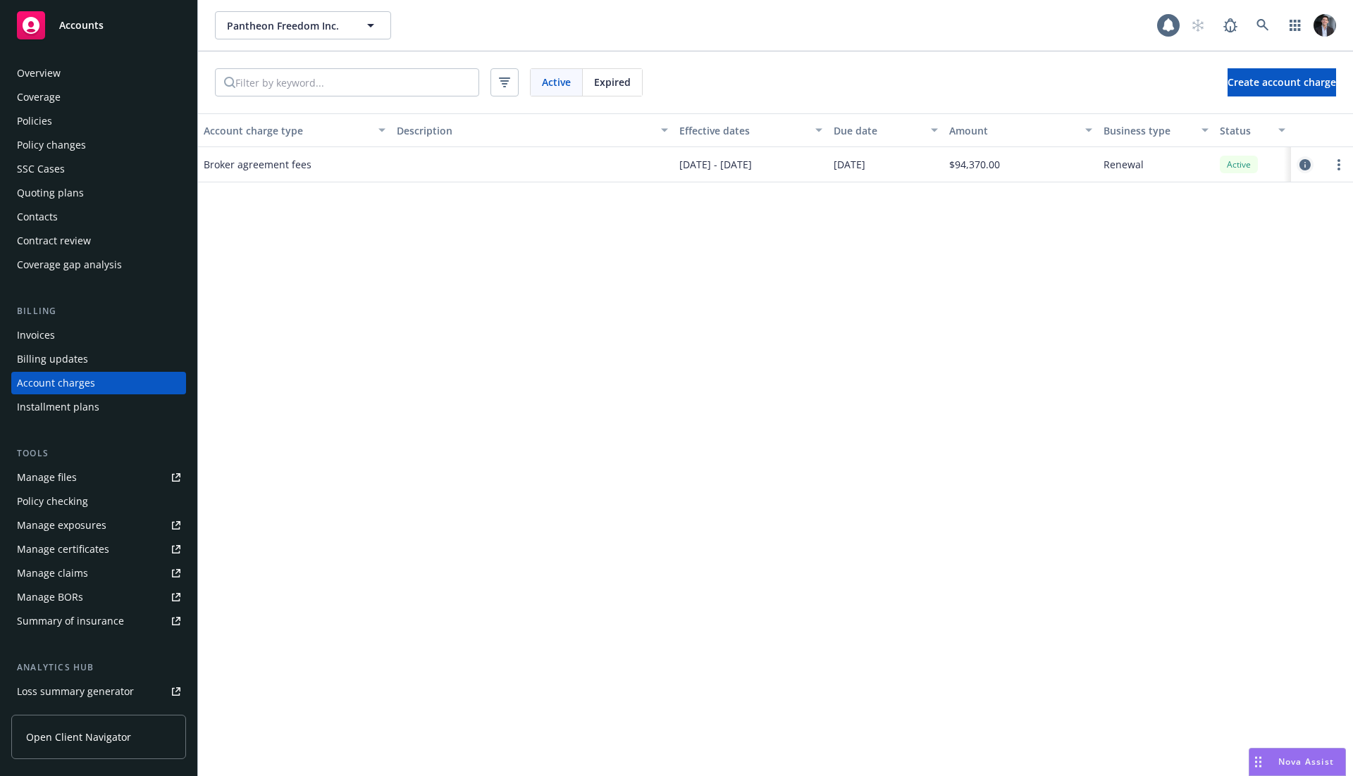
click at [1307, 163] on icon "circleInformation" at bounding box center [1304, 164] width 11 height 11
click at [607, 87] on span "Expired" at bounding box center [612, 82] width 37 height 15
click at [576, 94] on div "Active" at bounding box center [557, 82] width 52 height 27
click at [614, 88] on span "Expired" at bounding box center [612, 82] width 37 height 15
click at [544, 87] on span "Active" at bounding box center [556, 82] width 29 height 15
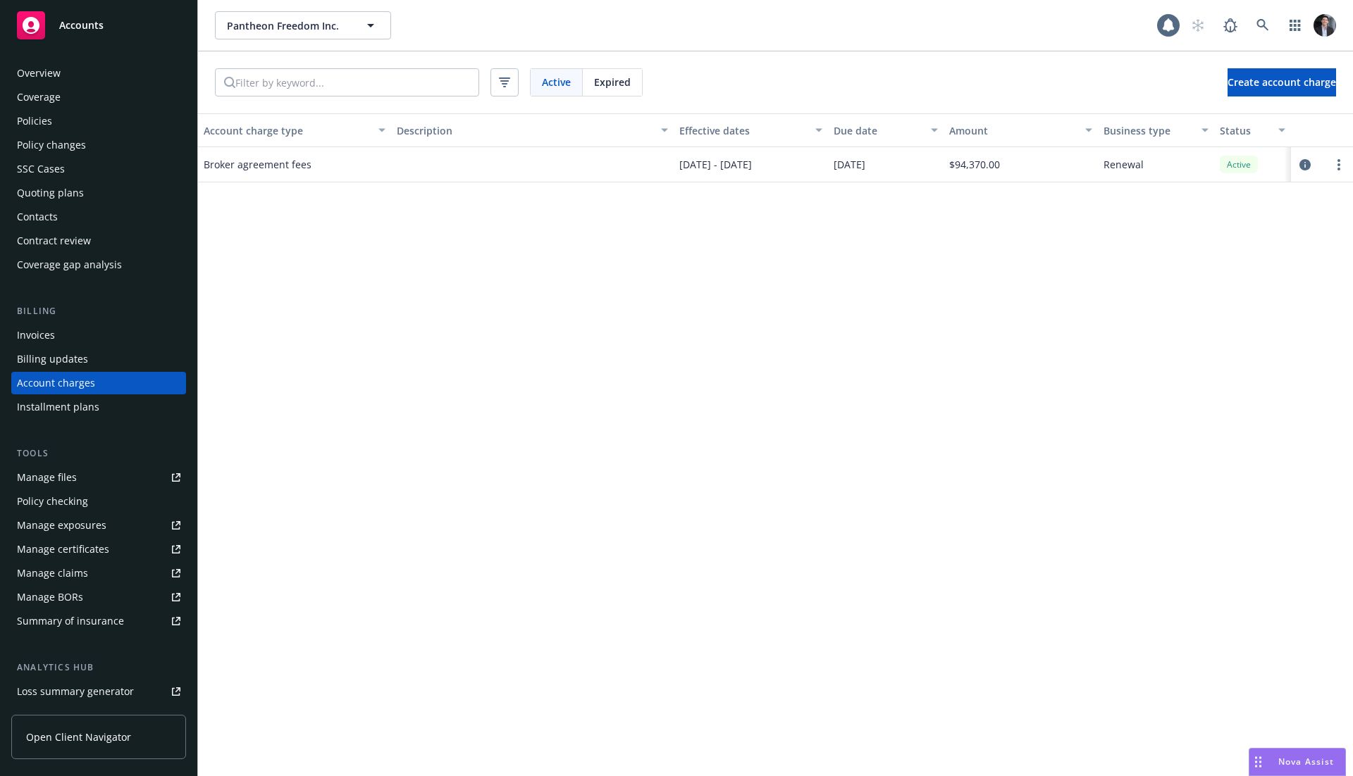
drag, startPoint x: 646, startPoint y: 87, endPoint x: 595, endPoint y: 87, distance: 51.4
click at [645, 88] on div "Active Expired Create account charge" at bounding box center [775, 82] width 1155 height 62
click at [595, 87] on span "Expired" at bounding box center [612, 82] width 37 height 15
click at [585, 85] on div "Expired" at bounding box center [612, 82] width 59 height 27
click at [46, 118] on div "Policies" at bounding box center [34, 121] width 35 height 23
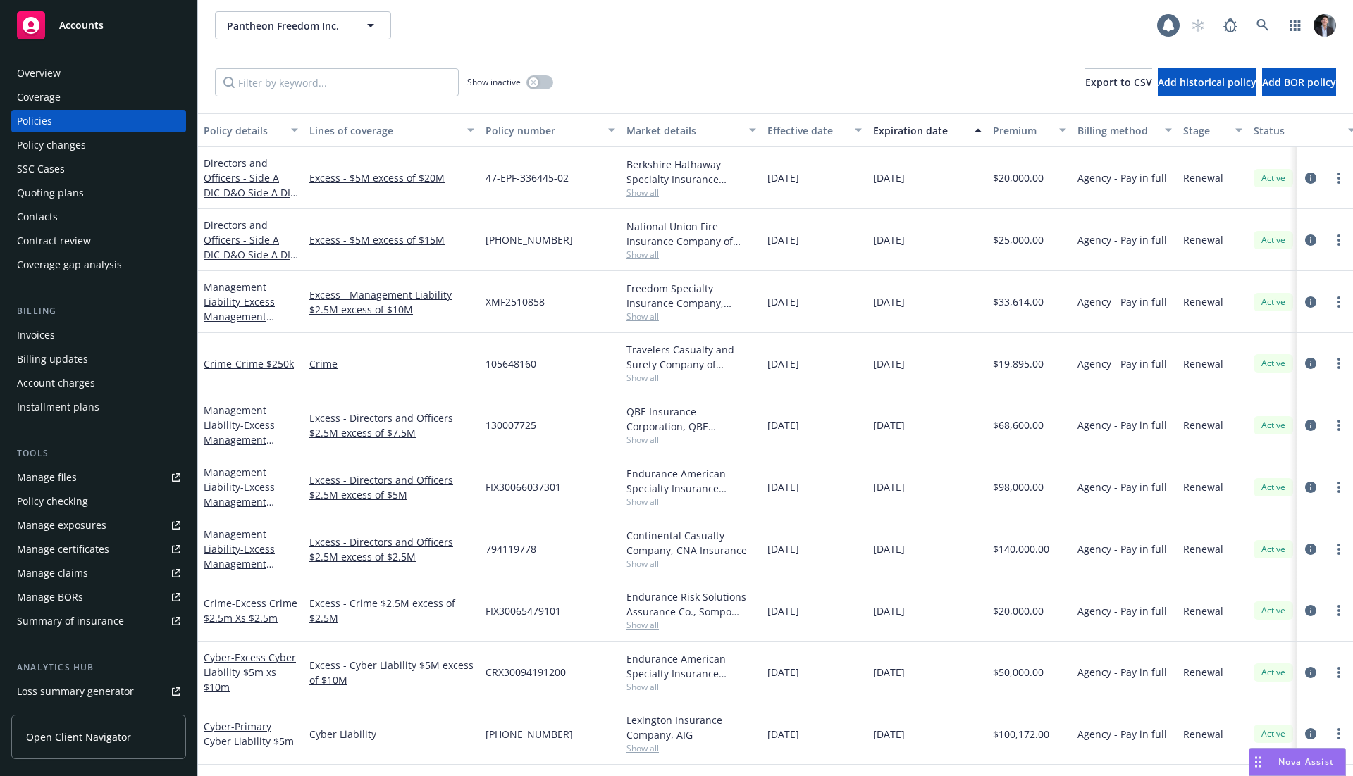
click at [63, 137] on div "Policy changes" at bounding box center [51, 145] width 69 height 23
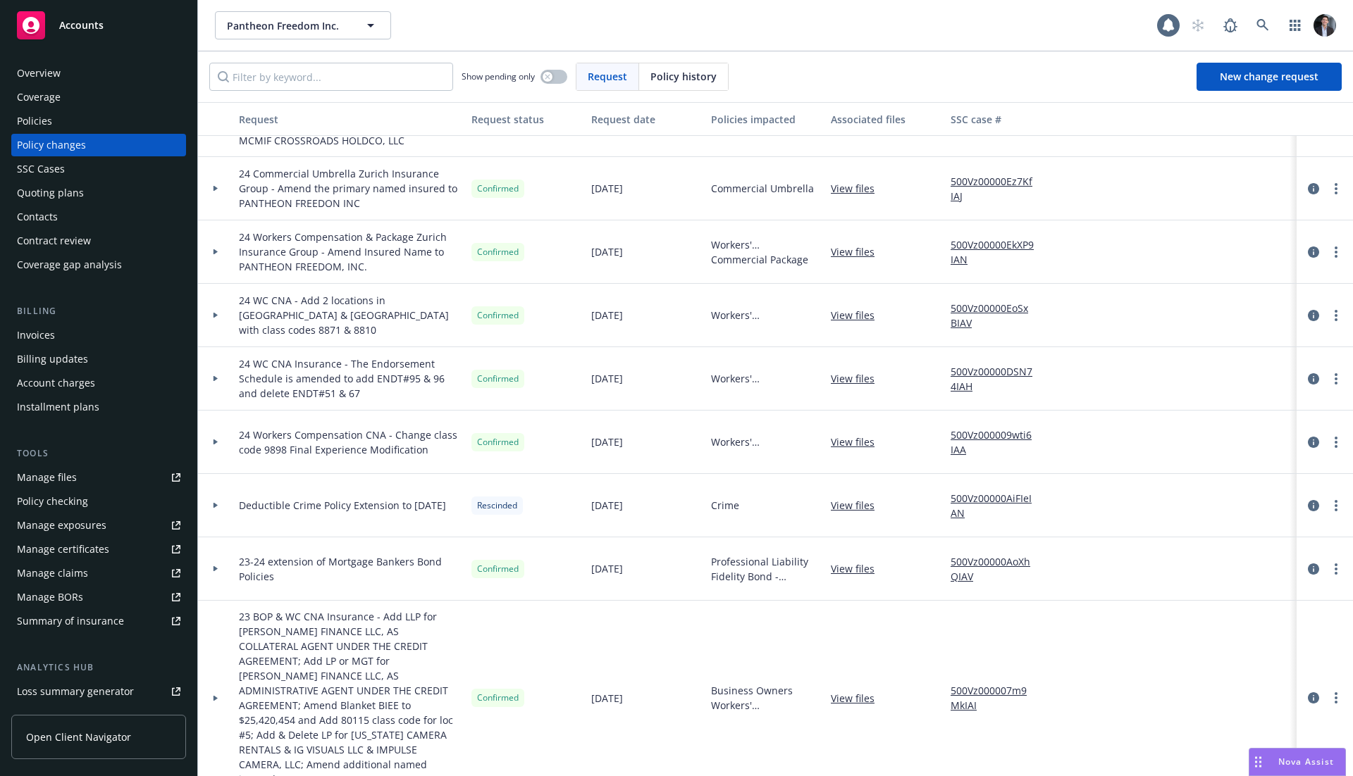
click at [39, 320] on div "Billing Invoices Billing updates Account charges Installment plans" at bounding box center [98, 361] width 175 height 114
click at [41, 338] on div "Invoices" at bounding box center [36, 335] width 38 height 23
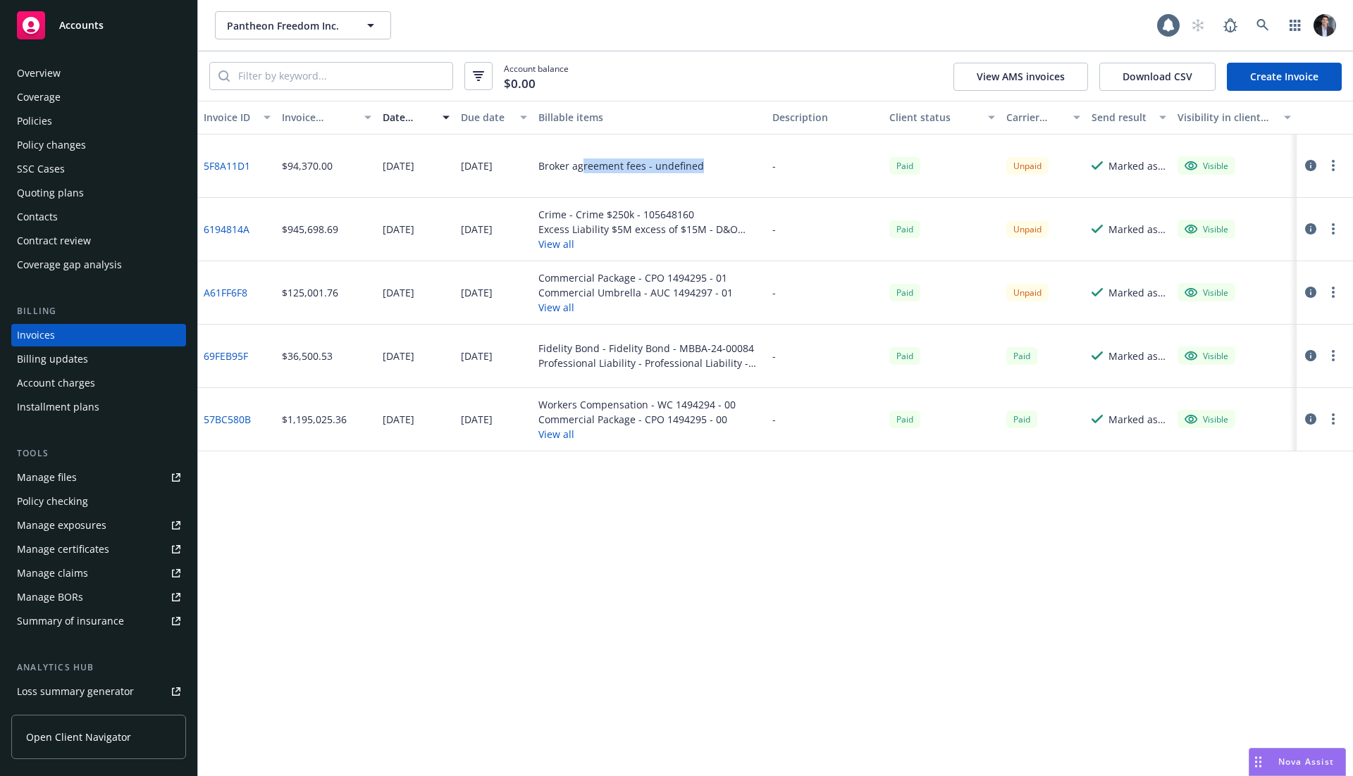
drag, startPoint x: 748, startPoint y: 173, endPoint x: 526, endPoint y: 173, distance: 222.0
click at [532, 173] on div "5F8A11D1 $94,370.00 08/20/2025 09/03/2025 Broker agreement fees - undefined - P…" at bounding box center [775, 166] width 1155 height 63
click at [886, 165] on div "Paid" at bounding box center [942, 166] width 117 height 63
click at [1316, 166] on icon "button" at bounding box center [1310, 165] width 11 height 11
click at [769, 169] on div "-" at bounding box center [825, 166] width 117 height 63
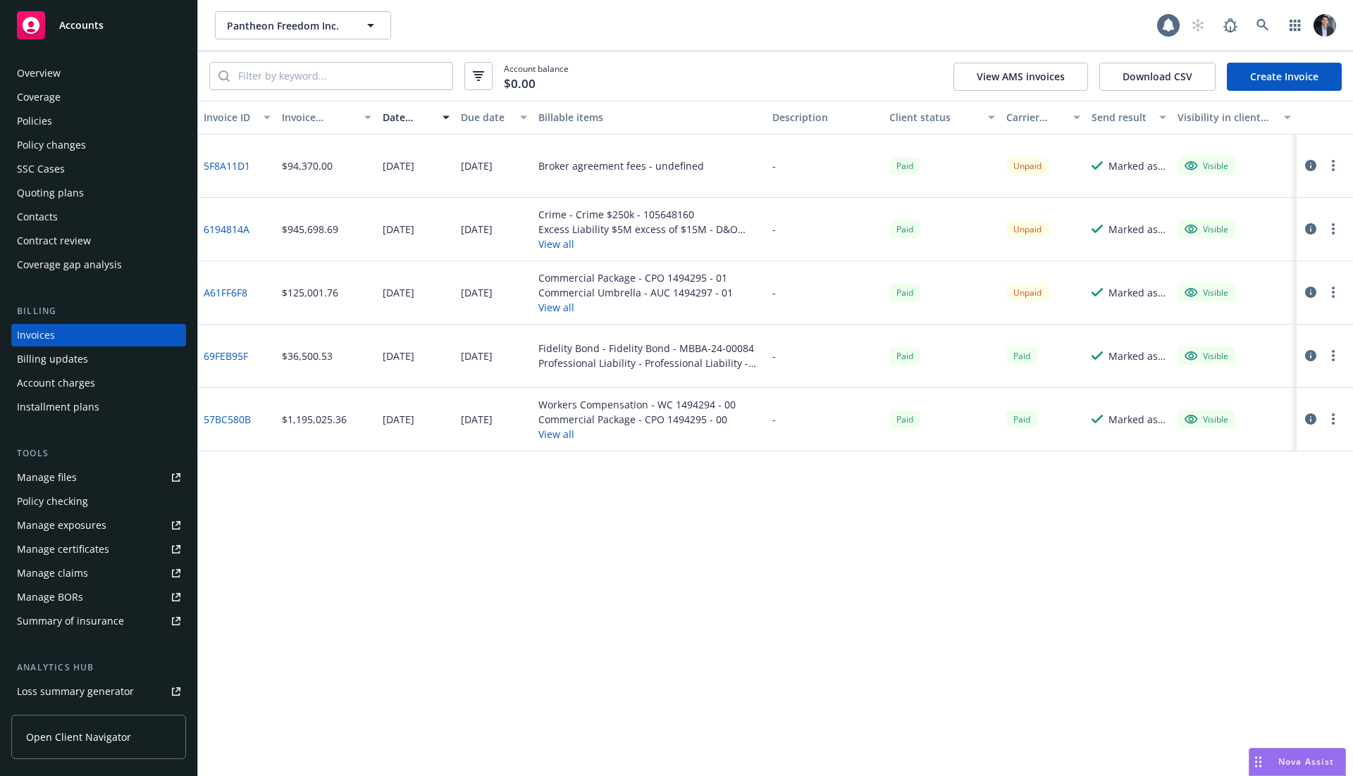
click at [59, 385] on div "Account charges" at bounding box center [56, 383] width 78 height 23
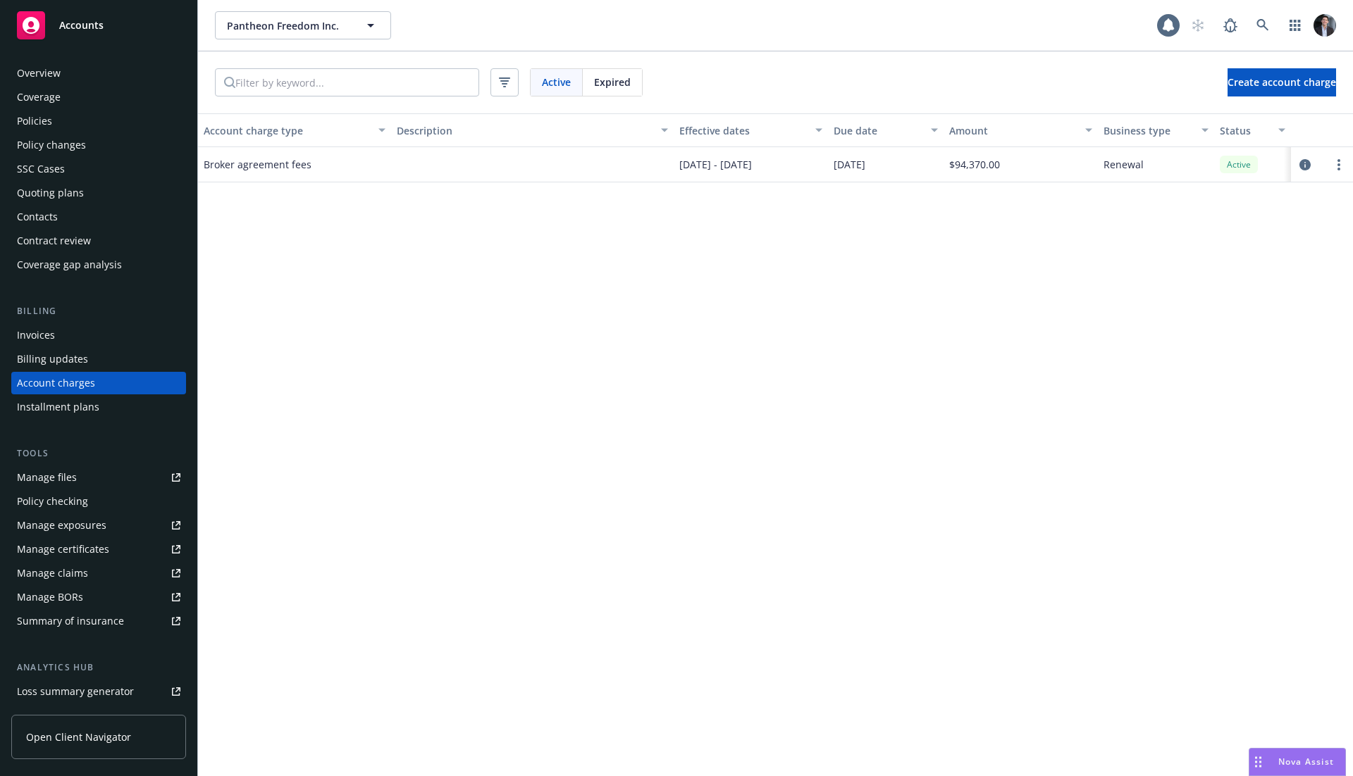
click at [617, 69] on div "Expired" at bounding box center [612, 82] width 59 height 27
click at [39, 151] on div "Policy changes" at bounding box center [51, 145] width 69 height 23
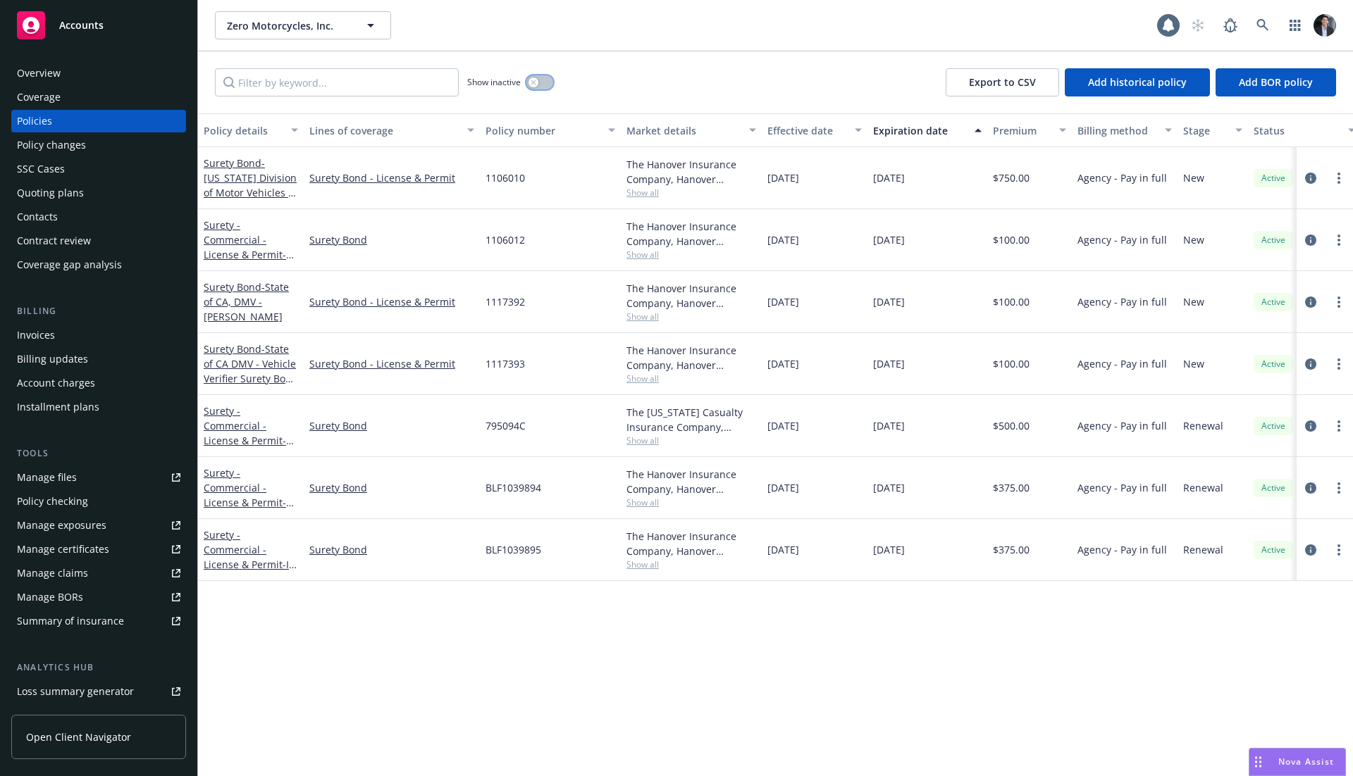
click at [540, 87] on button "button" at bounding box center [539, 82] width 27 height 14
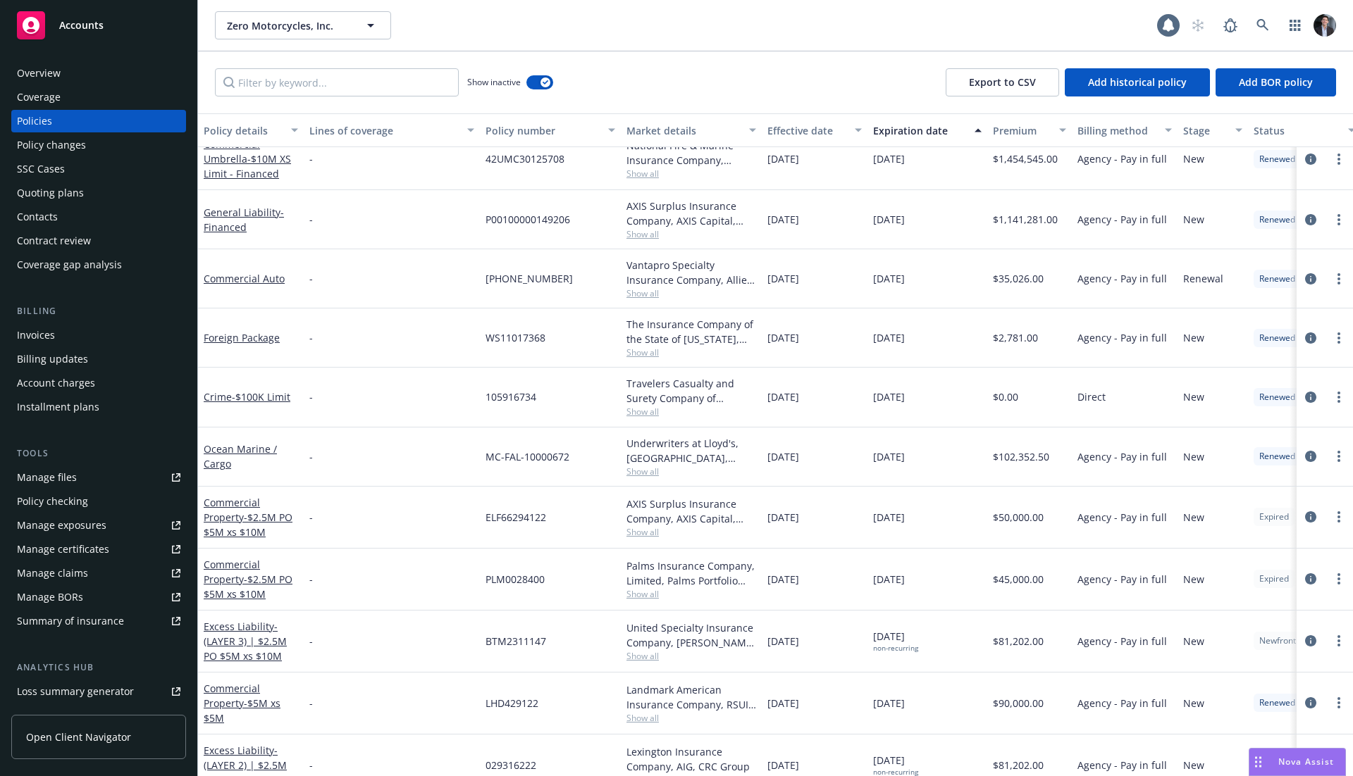
scroll to position [824, 0]
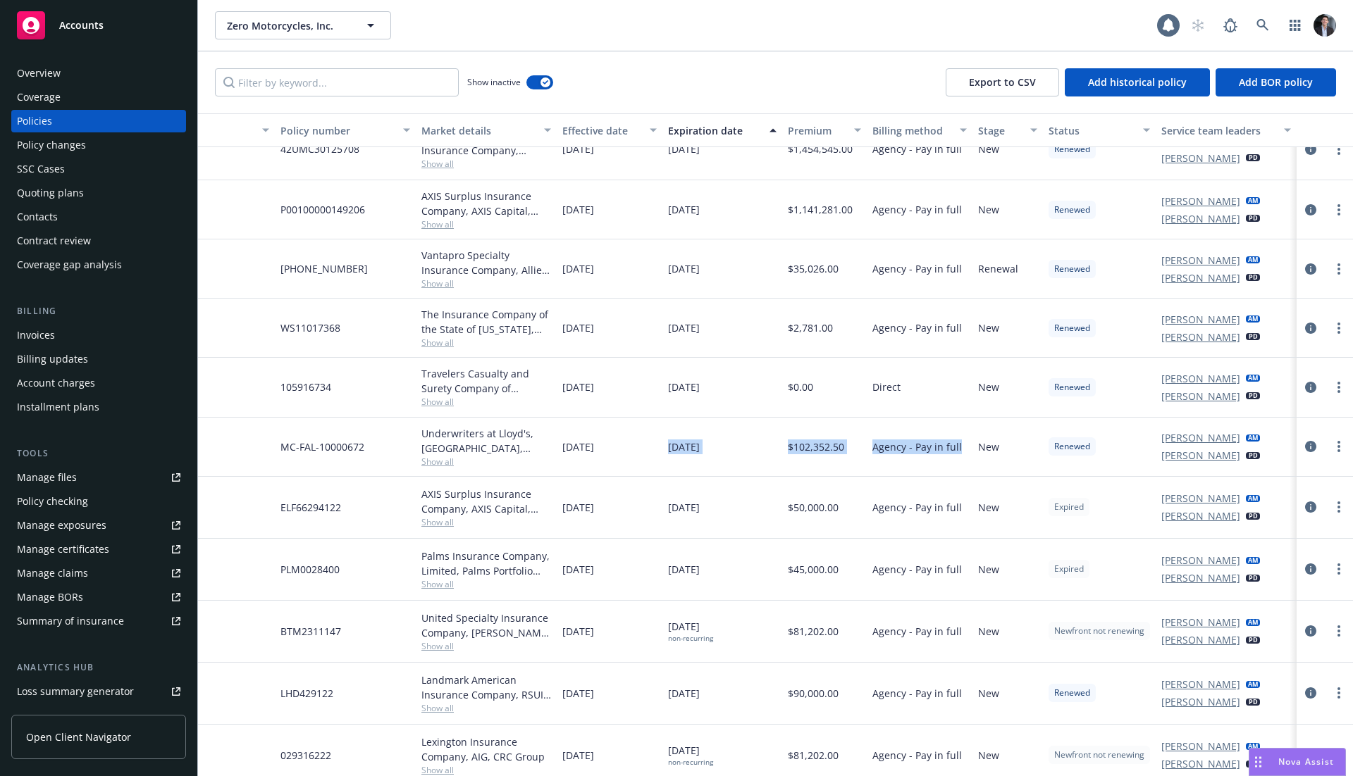
drag, startPoint x: 976, startPoint y: 423, endPoint x: 1039, endPoint y: 470, distance: 78.6
click at [955, 464] on div "Ocean Marine / Cargo - MC-FAL-10000672 Underwriters at Lloyd's, London, Lloyd's…" at bounding box center [673, 447] width 1360 height 59
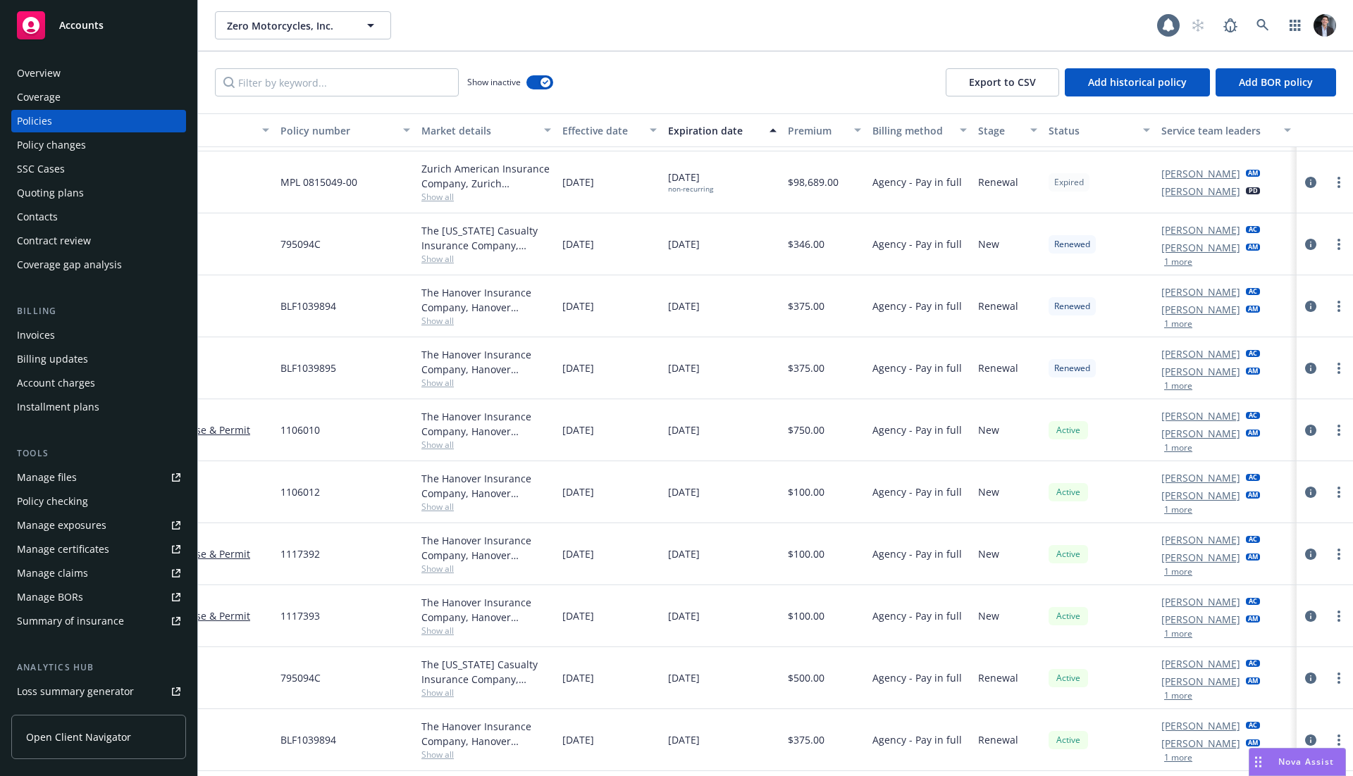
drag, startPoint x: 1108, startPoint y: 497, endPoint x: 1108, endPoint y: 481, distance: 16.2
click at [1108, 490] on div "Active" at bounding box center [1099, 493] width 113 height 62
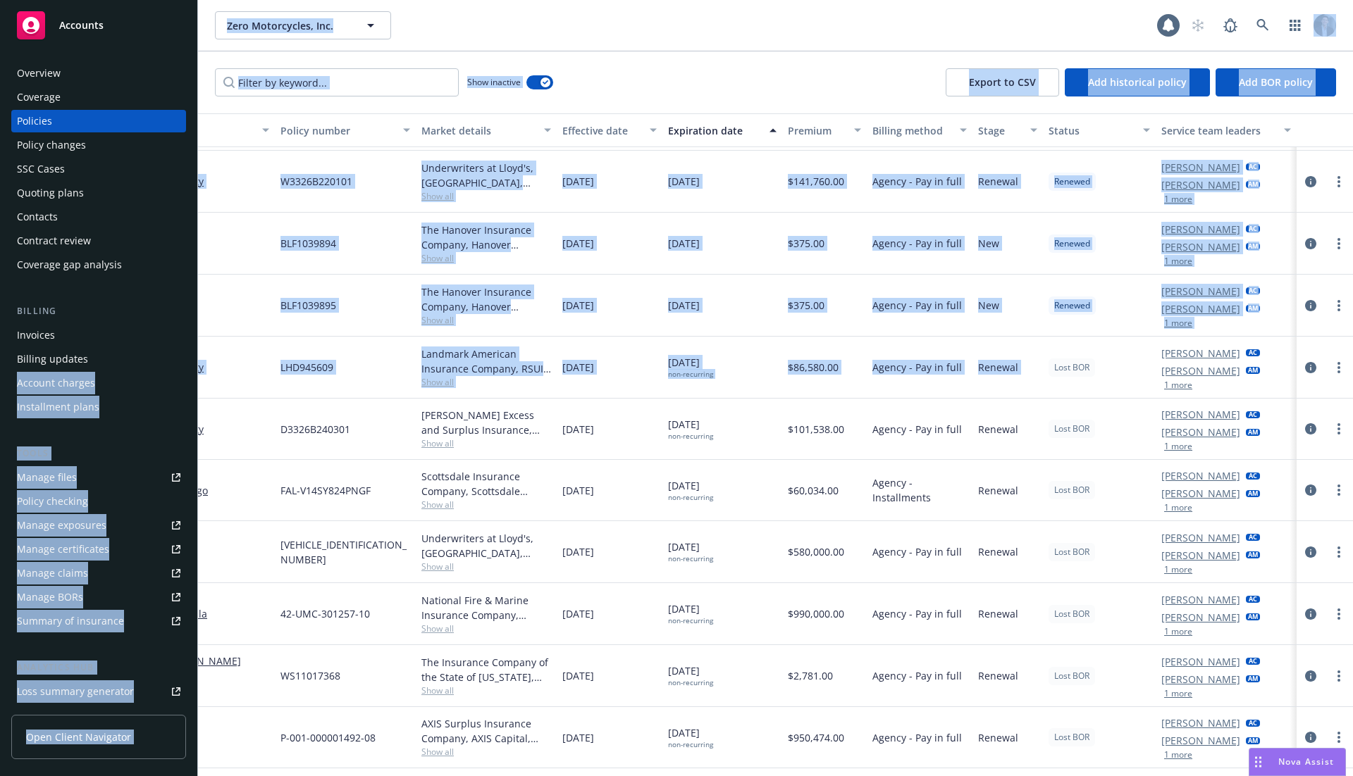
scroll to position [2144, 0]
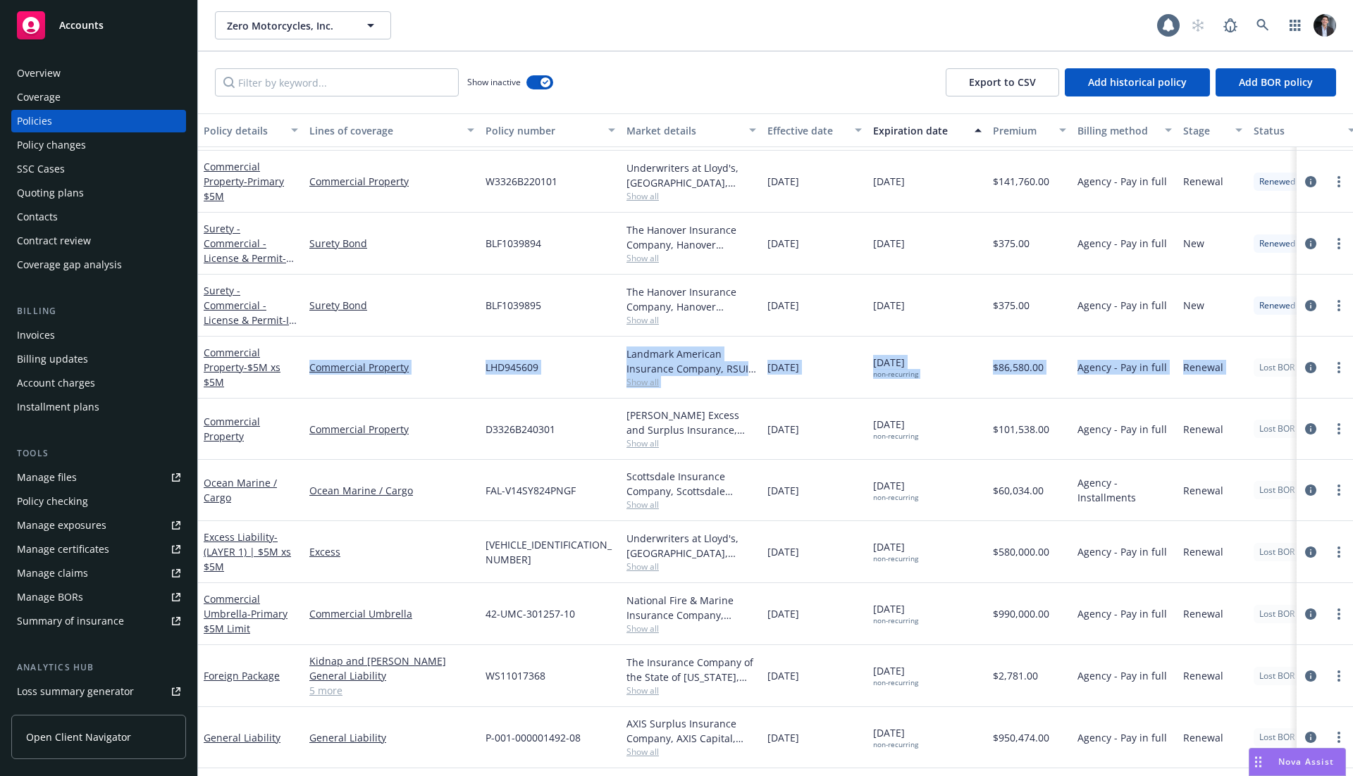
drag, startPoint x: 1093, startPoint y: 358, endPoint x: 373, endPoint y: 348, distance: 720.2
click at [373, 348] on div "Commercial Property - $5M xs $5M Commercial Property LHD945609 Landmark America…" at bounding box center [878, 368] width 1360 height 62
click at [570, 348] on div "LHD945609" at bounding box center [550, 368] width 141 height 62
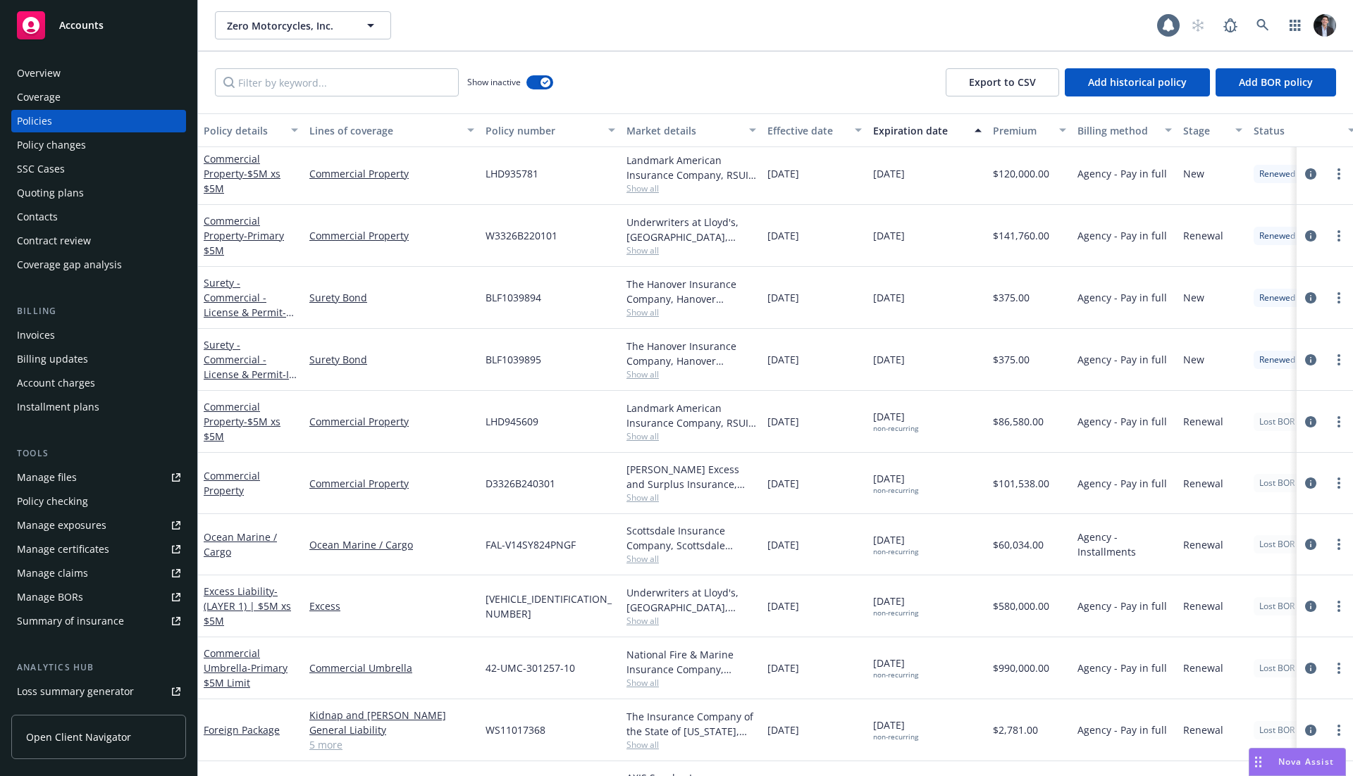
scroll to position [2095, 0]
click at [290, 414] on div "Commercial Property - $5M xs $5M" at bounding box center [251, 422] width 94 height 44
click at [263, 426] on span "- $5M xs $5M" at bounding box center [242, 430] width 77 height 28
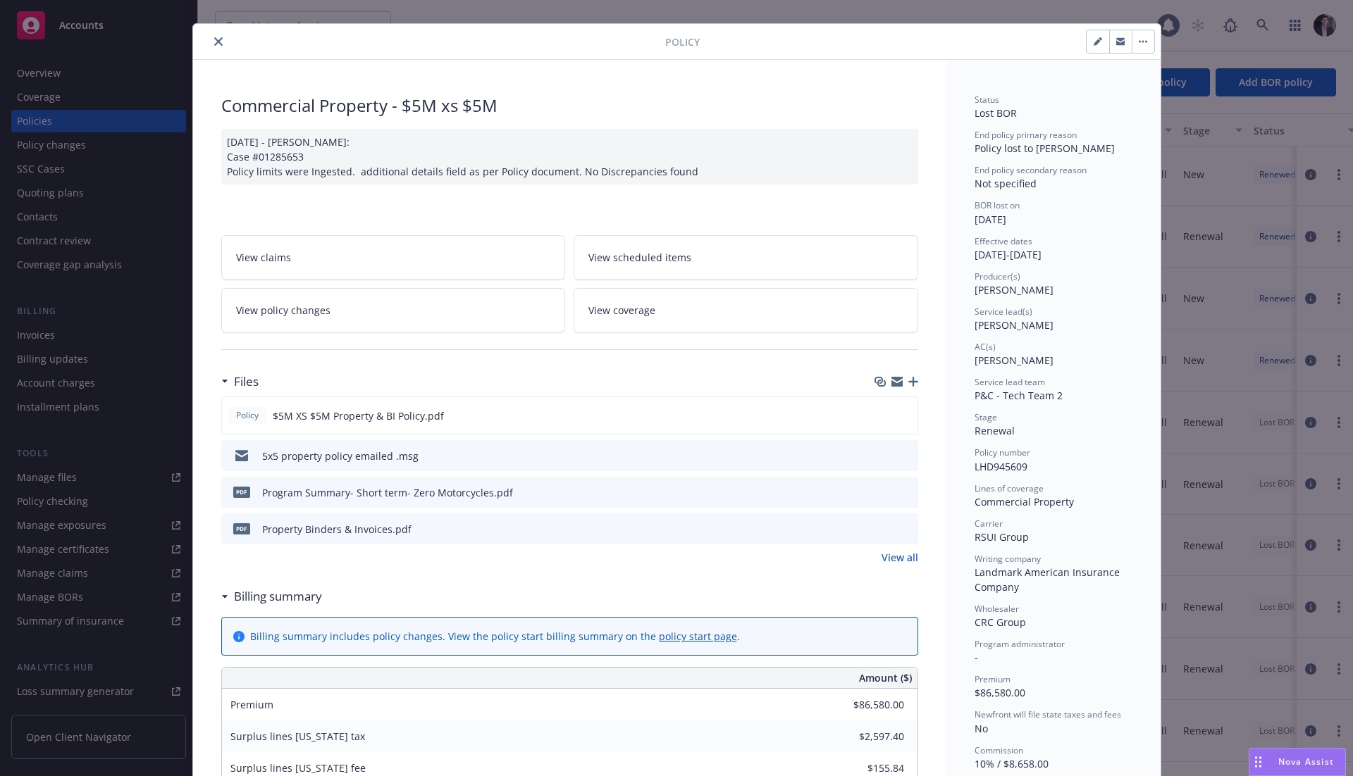
scroll to position [24, 0]
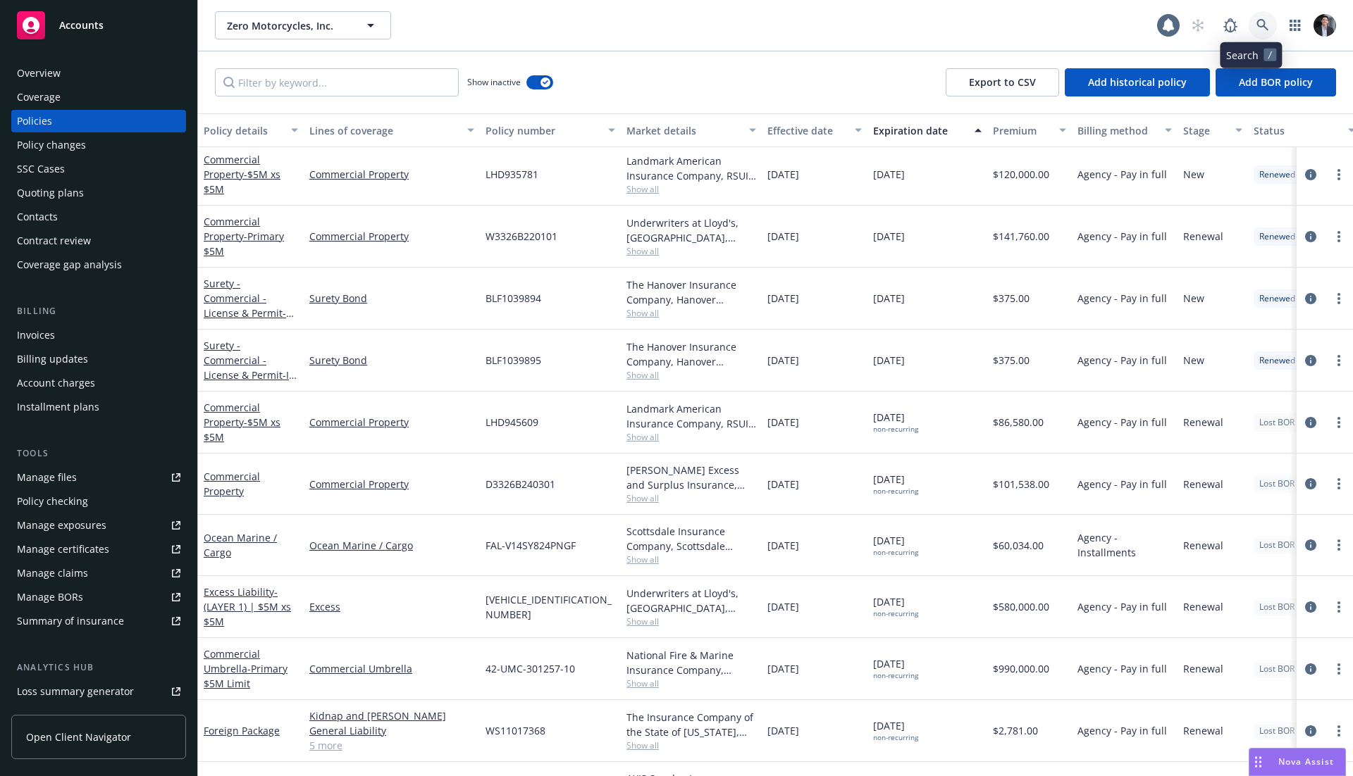
click at [1256, 19] on icon at bounding box center [1262, 25] width 13 height 13
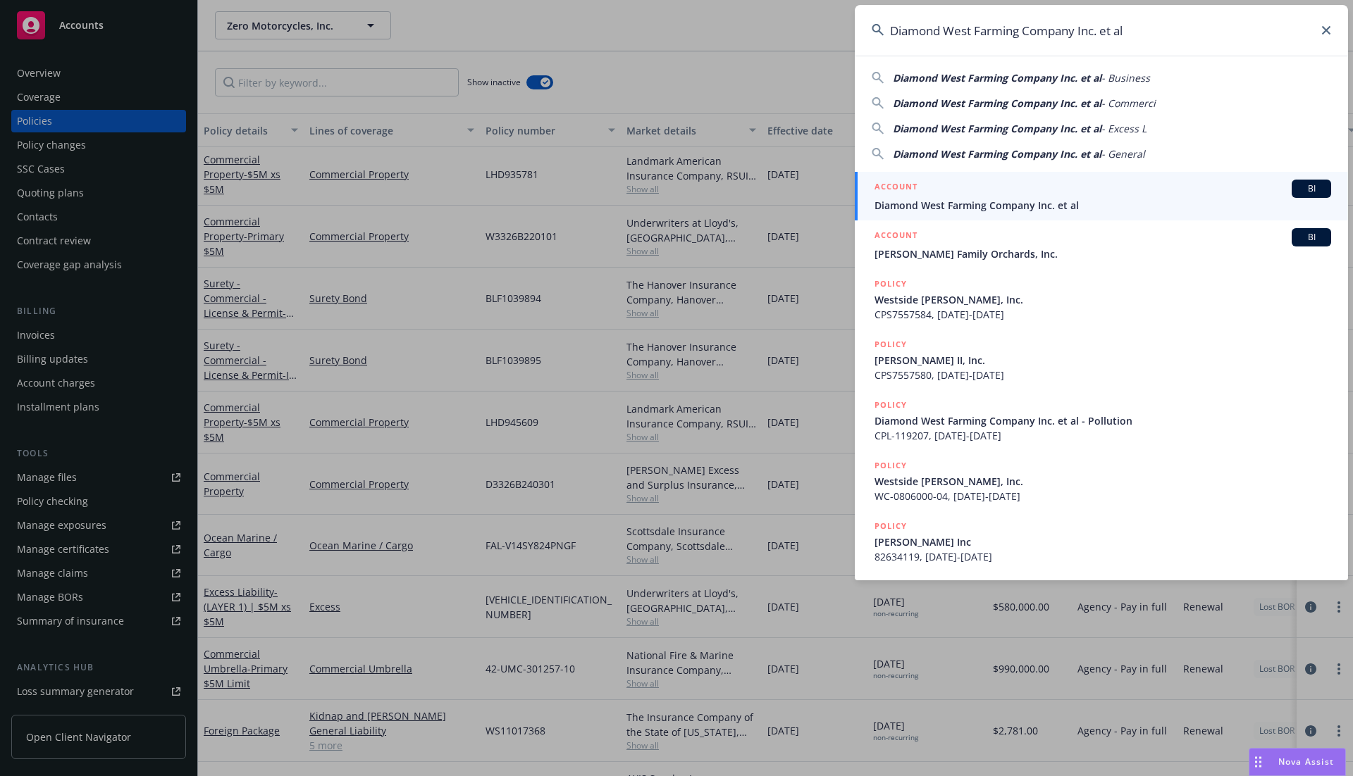
type input "Diamond West Farming Company Inc. et al"
click at [1000, 188] on div "ACCOUNT BI" at bounding box center [1102, 189] width 457 height 18
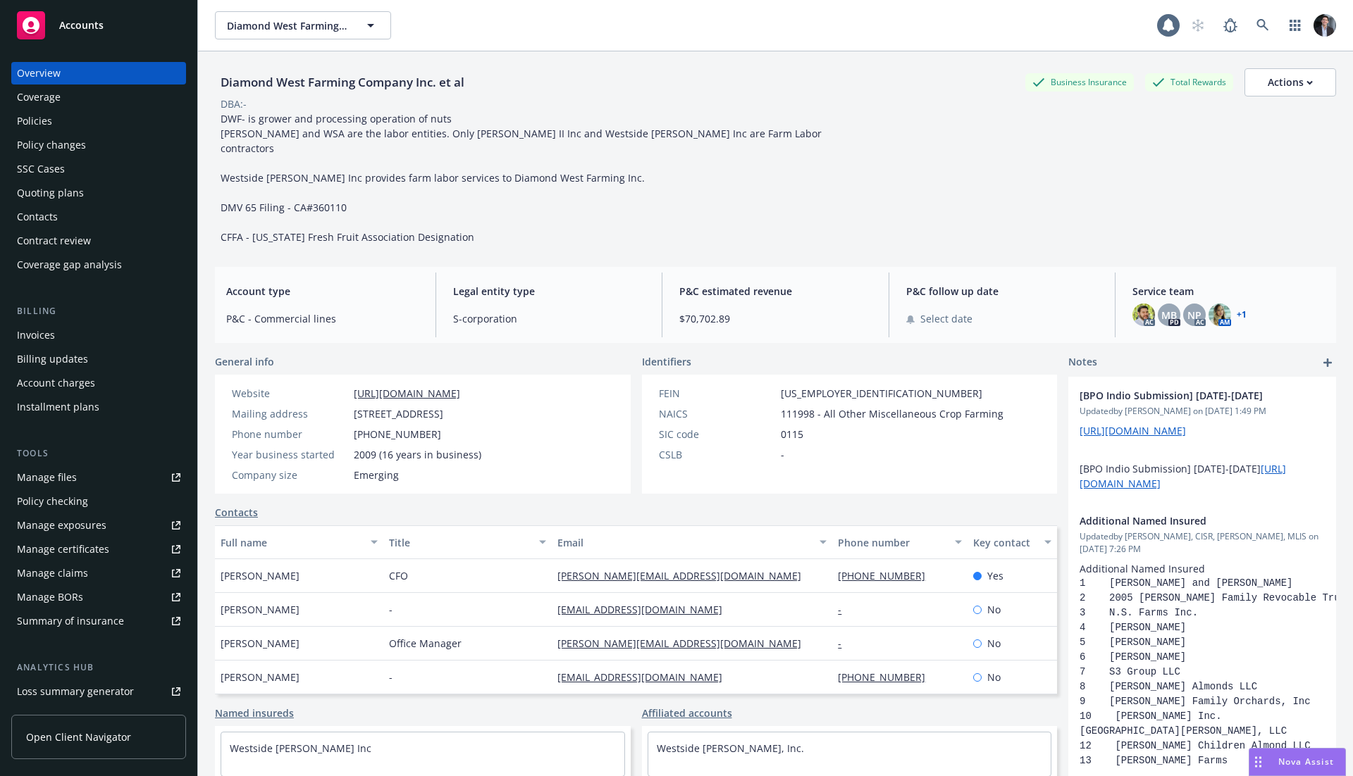
click at [116, 119] on div "Policies" at bounding box center [98, 121] width 163 height 23
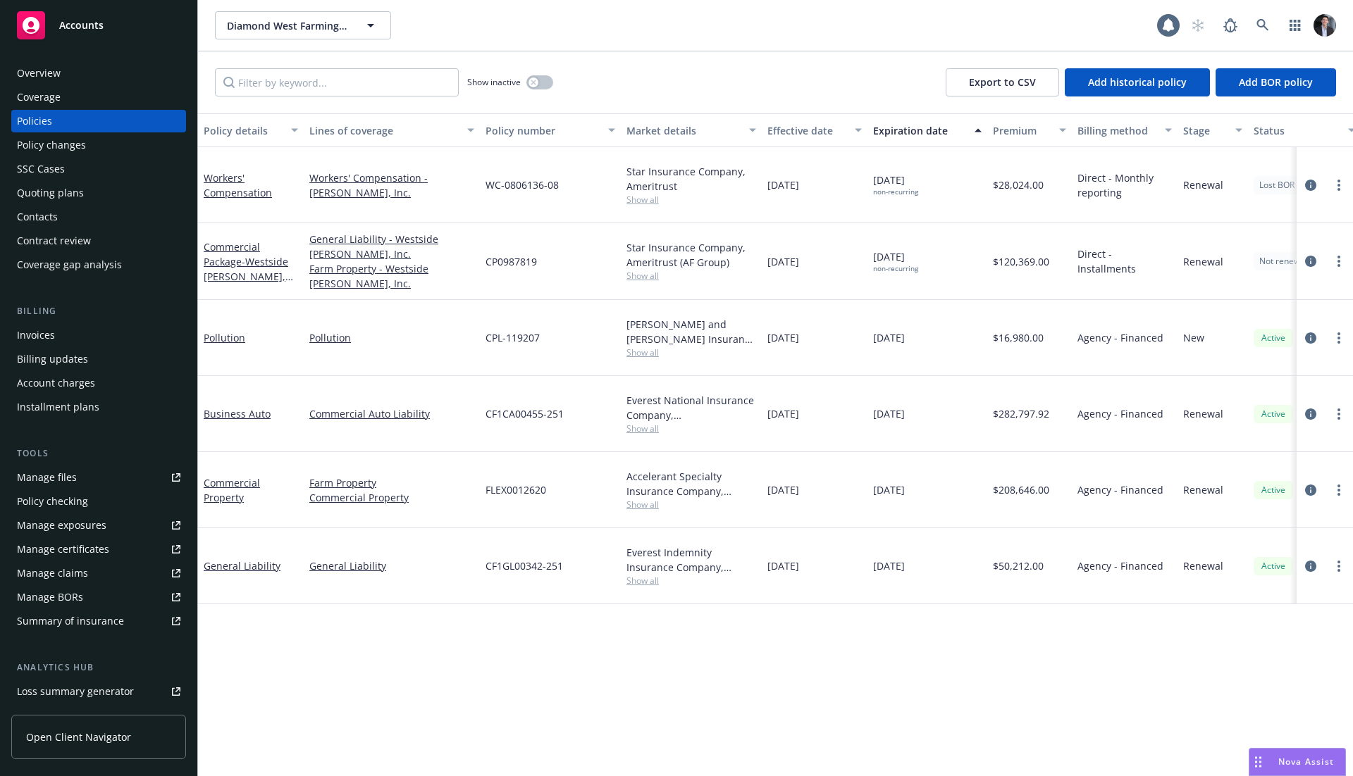
scroll to position [0, 216]
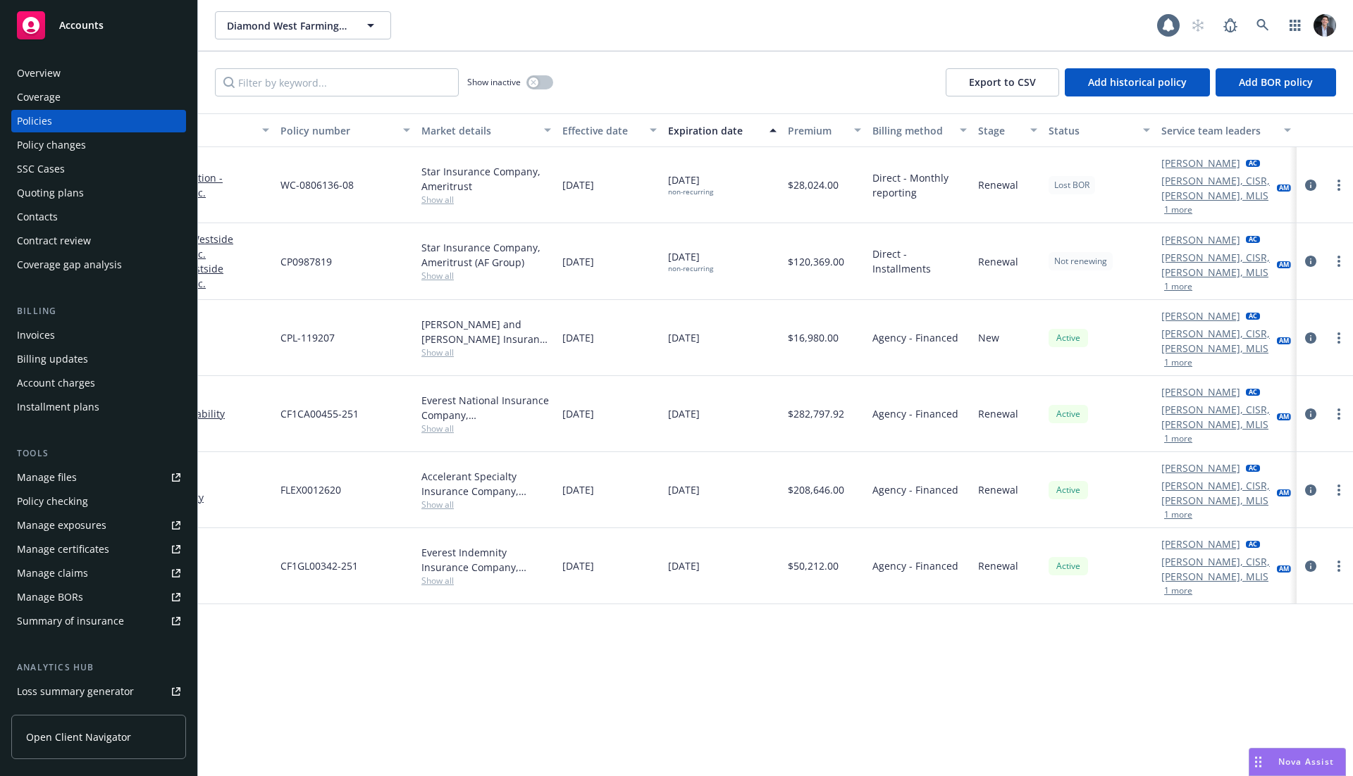
drag, startPoint x: 1040, startPoint y: 353, endPoint x: 977, endPoint y: 377, distance: 67.8
click at [977, 377] on div "Workers' Compensation Workers' Compensation - Sran Ag, Inc. WC-0806136-08 Star …" at bounding box center [673, 316] width 1360 height 338
click at [943, 335] on div "Agency - Financed" at bounding box center [920, 338] width 106 height 76
click at [547, 84] on button "button" at bounding box center [539, 82] width 27 height 14
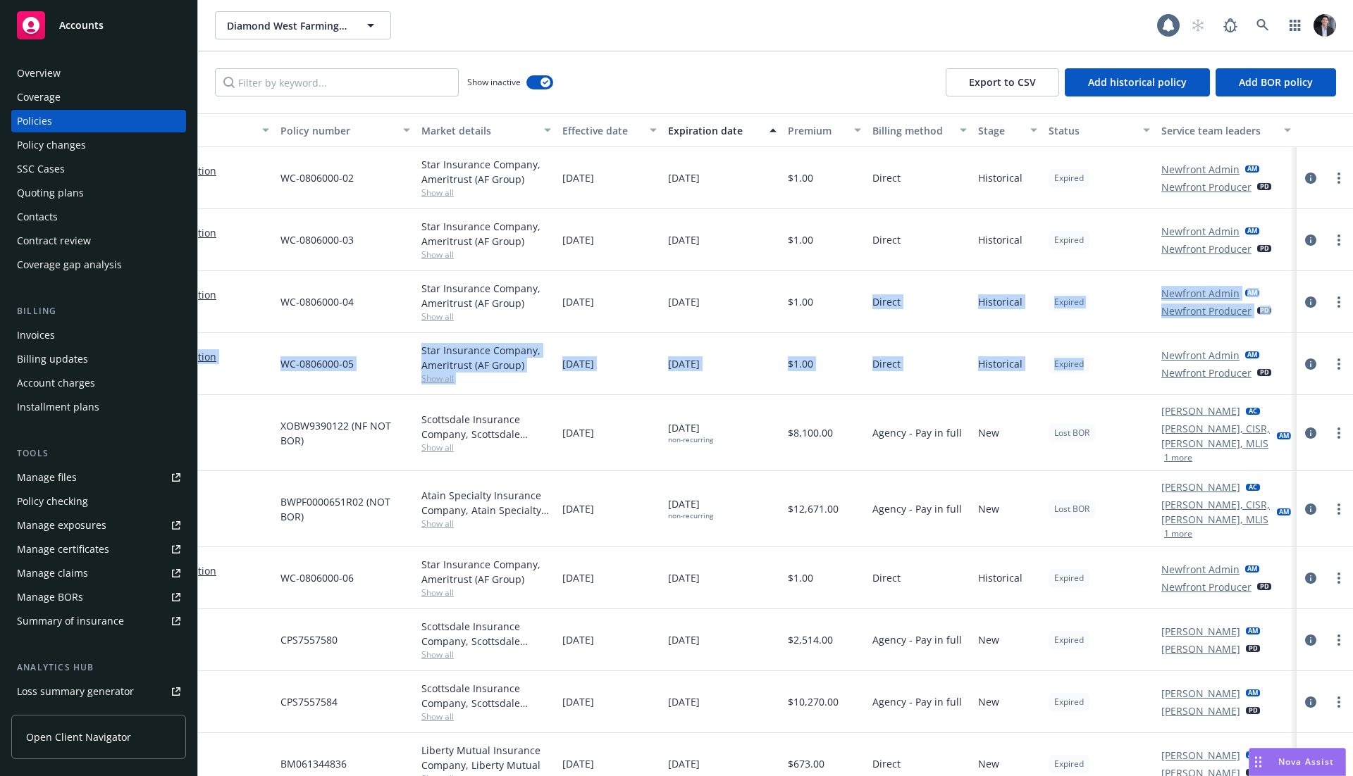
drag, startPoint x: 824, startPoint y: 306, endPoint x: 1077, endPoint y: 373, distance: 261.8
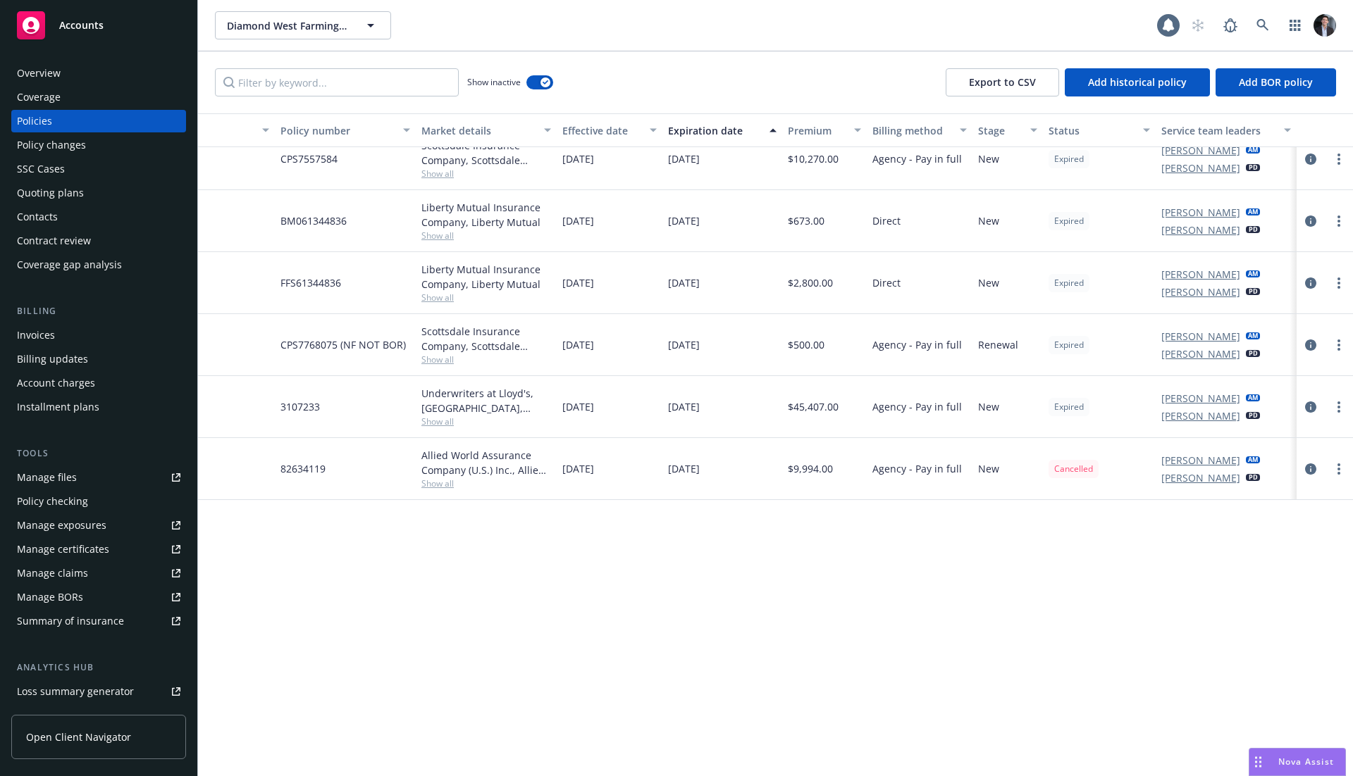
scroll to position [40, 216]
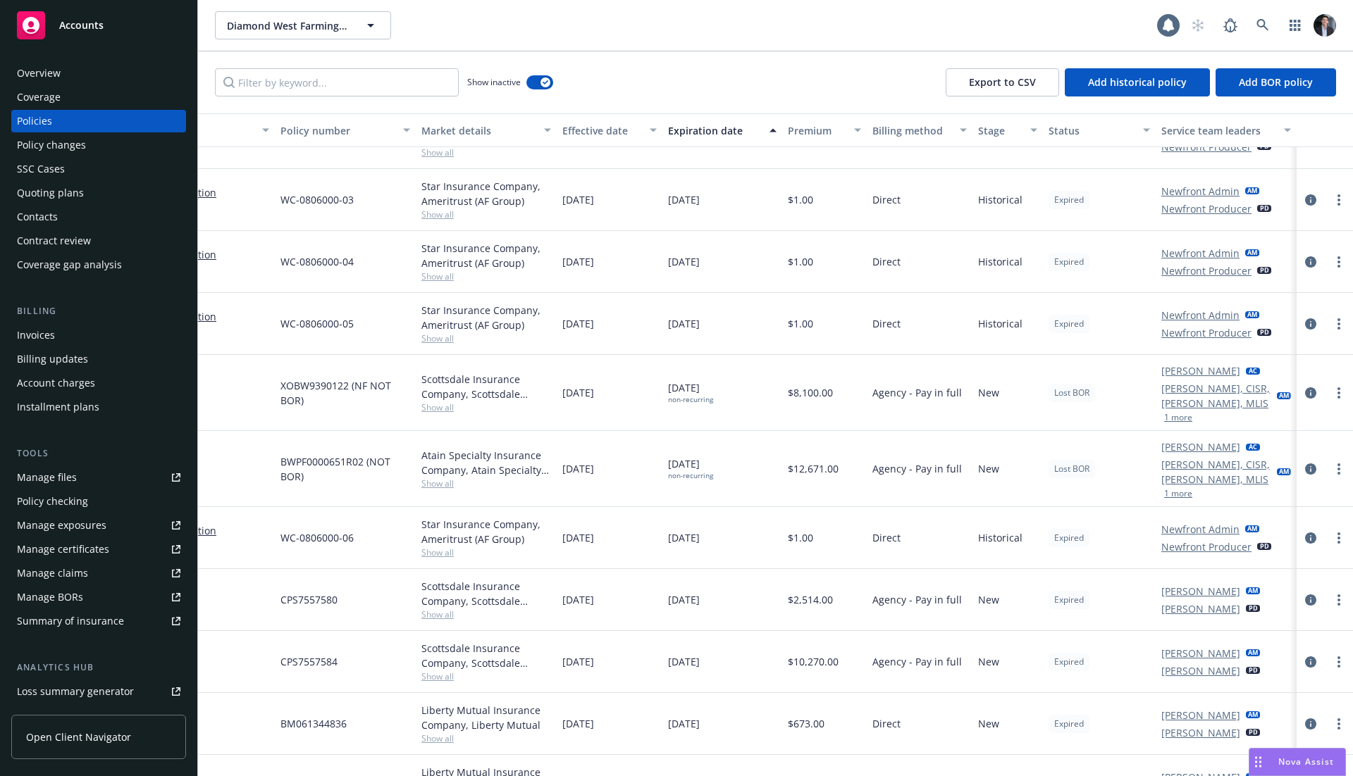
click at [1120, 481] on div "Lost BOR" at bounding box center [1099, 469] width 113 height 76
drag, startPoint x: 1109, startPoint y: 457, endPoint x: 1032, endPoint y: 456, distance: 76.8
click at [1023, 457] on div "General Liability - Westside Ag II, Inc. General Liability BWPF0000651R02 (NOT …" at bounding box center [673, 469] width 1360 height 76
click at [1169, 415] on button "1 more" at bounding box center [1178, 418] width 28 height 8
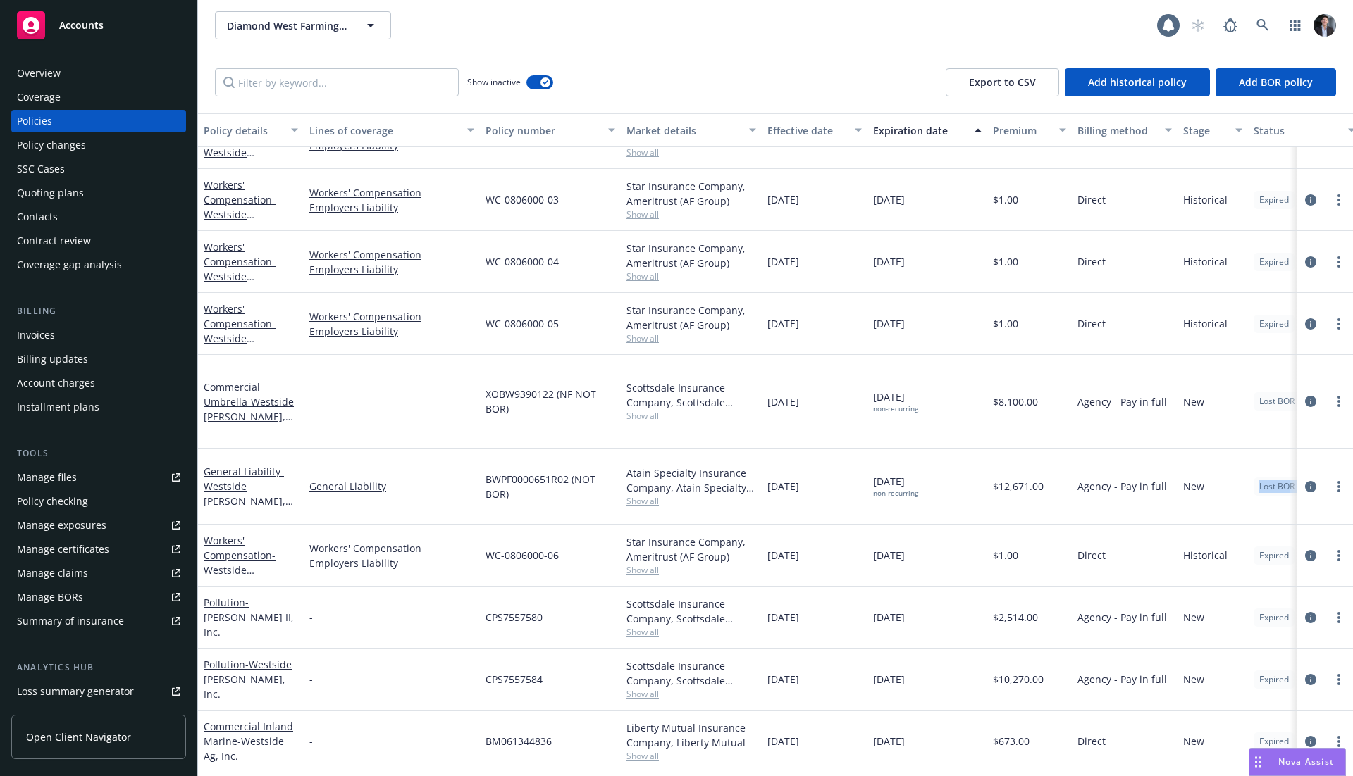
scroll to position [40, 228]
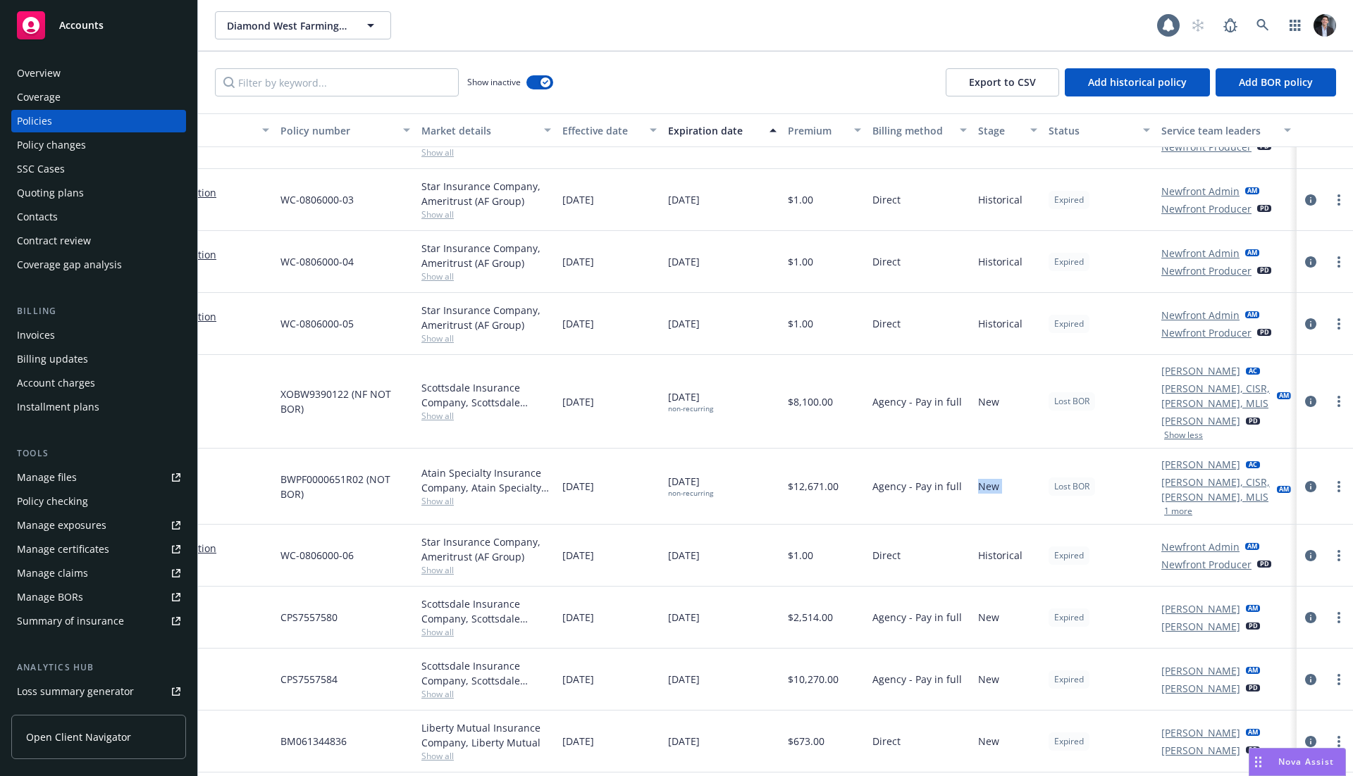
click at [972, 464] on div "New" at bounding box center [1007, 487] width 70 height 76
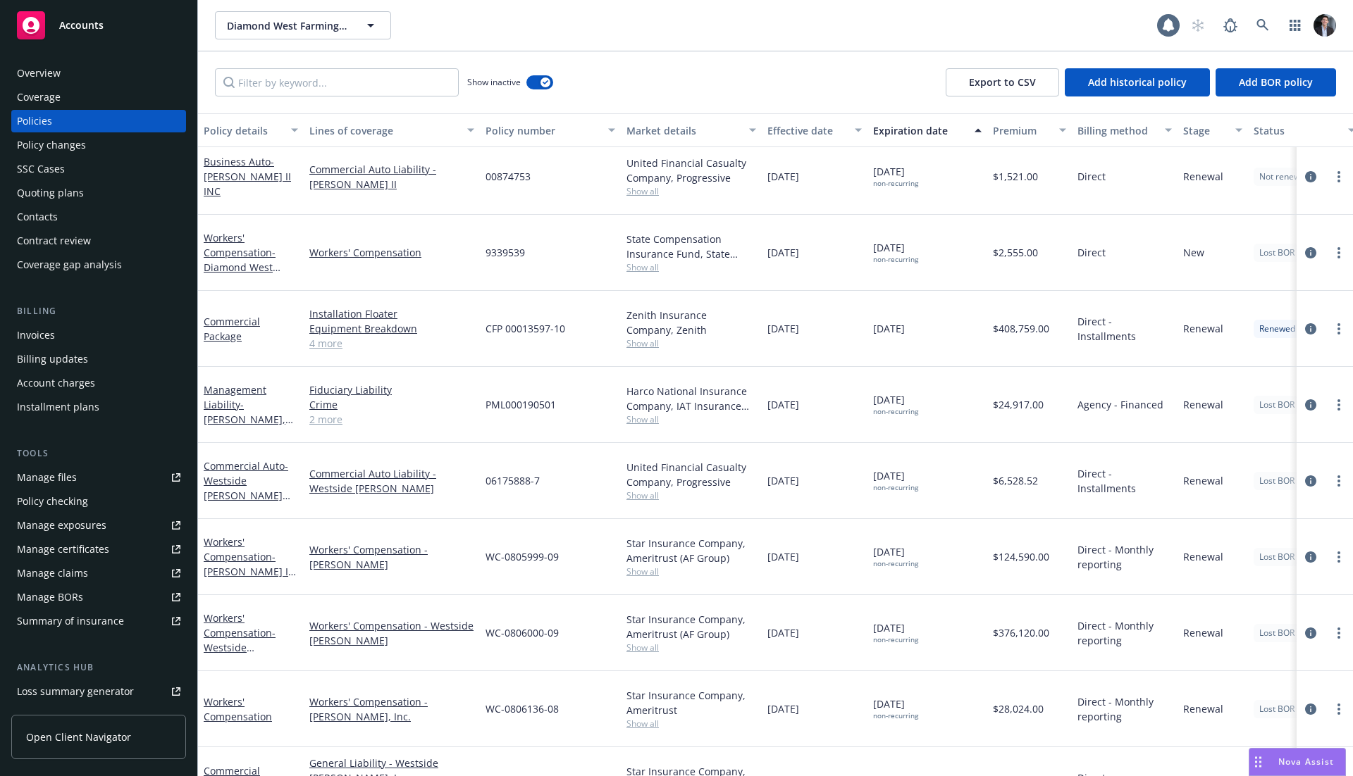
scroll to position [2678, 228]
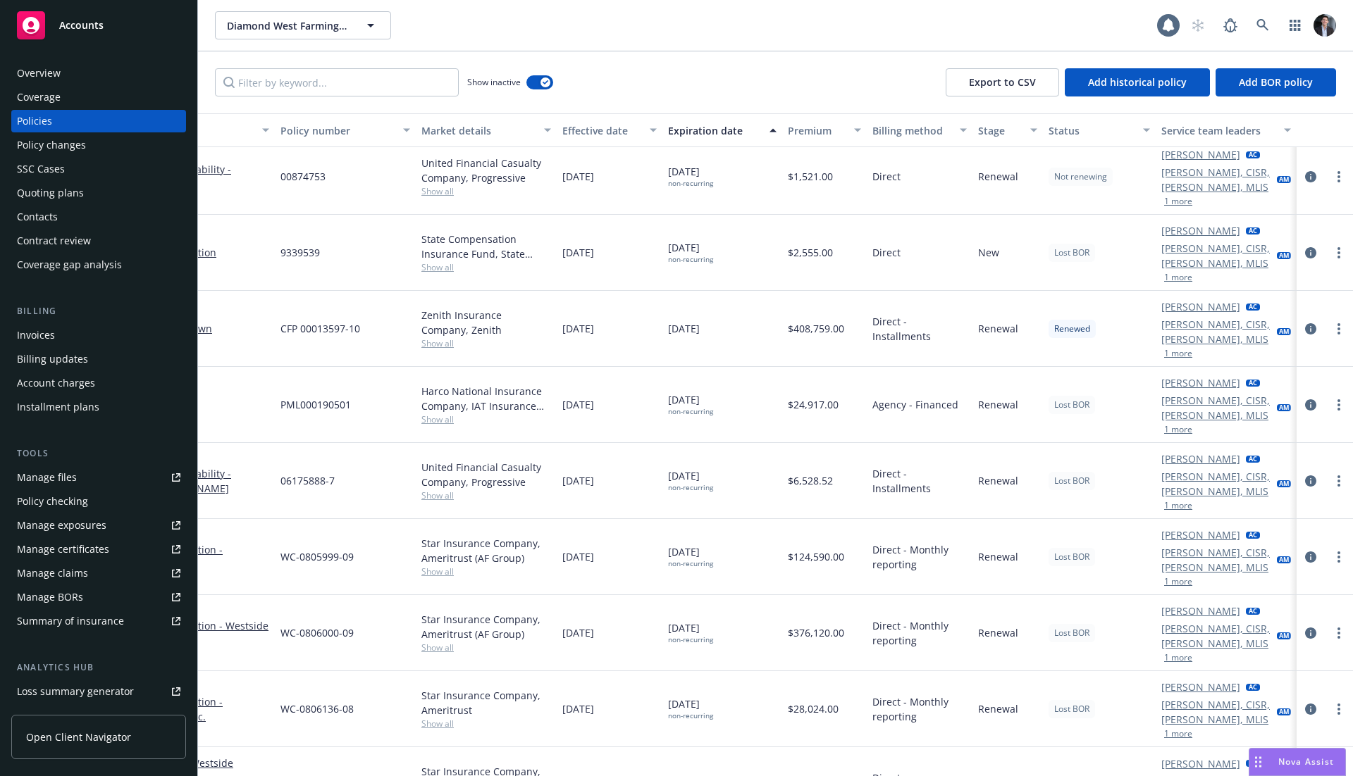
drag, startPoint x: 1070, startPoint y: 484, endPoint x: 1206, endPoint y: 490, distance: 136.8
click at [1091, 483] on div "Lost BOR" at bounding box center [1099, 481] width 113 height 76
click at [1164, 504] on button "1 more" at bounding box center [1178, 506] width 28 height 8
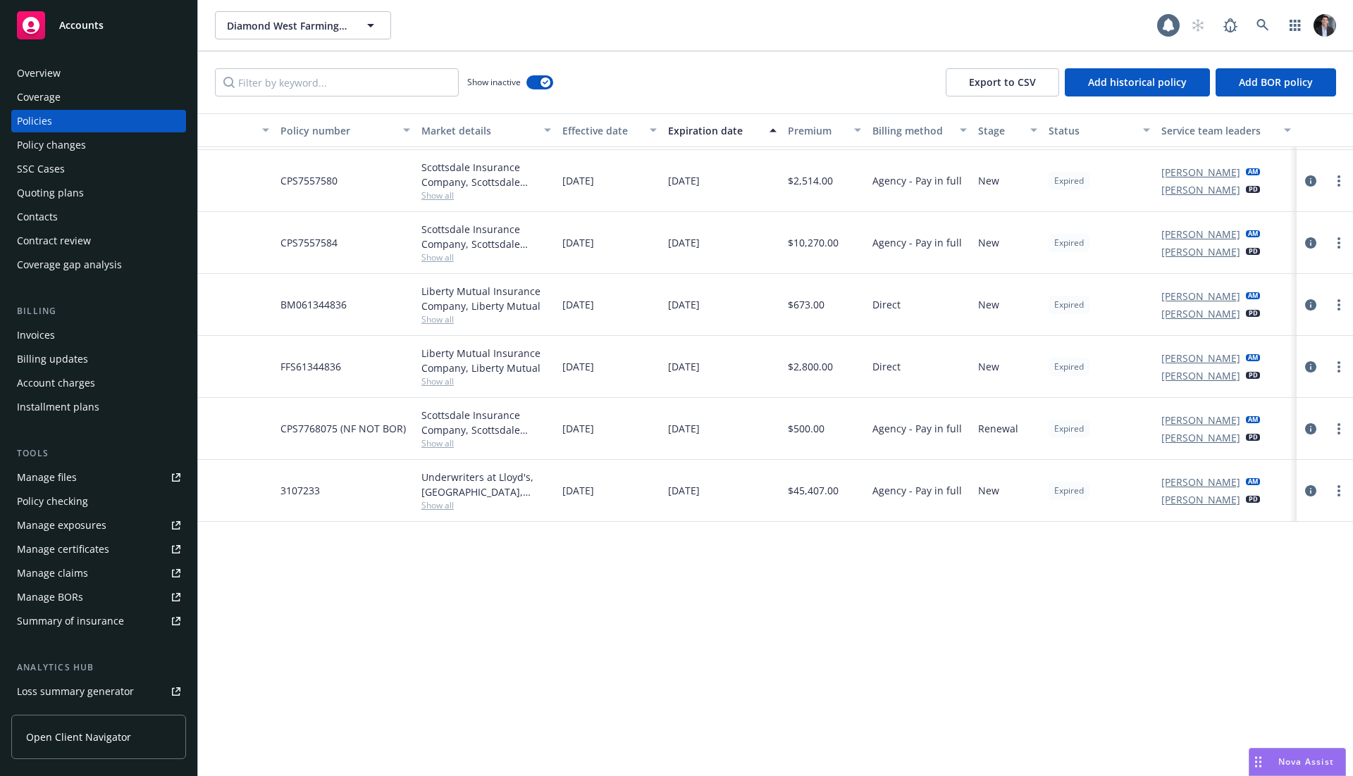
scroll to position [0, 228]
